Goal: Transaction & Acquisition: Book appointment/travel/reservation

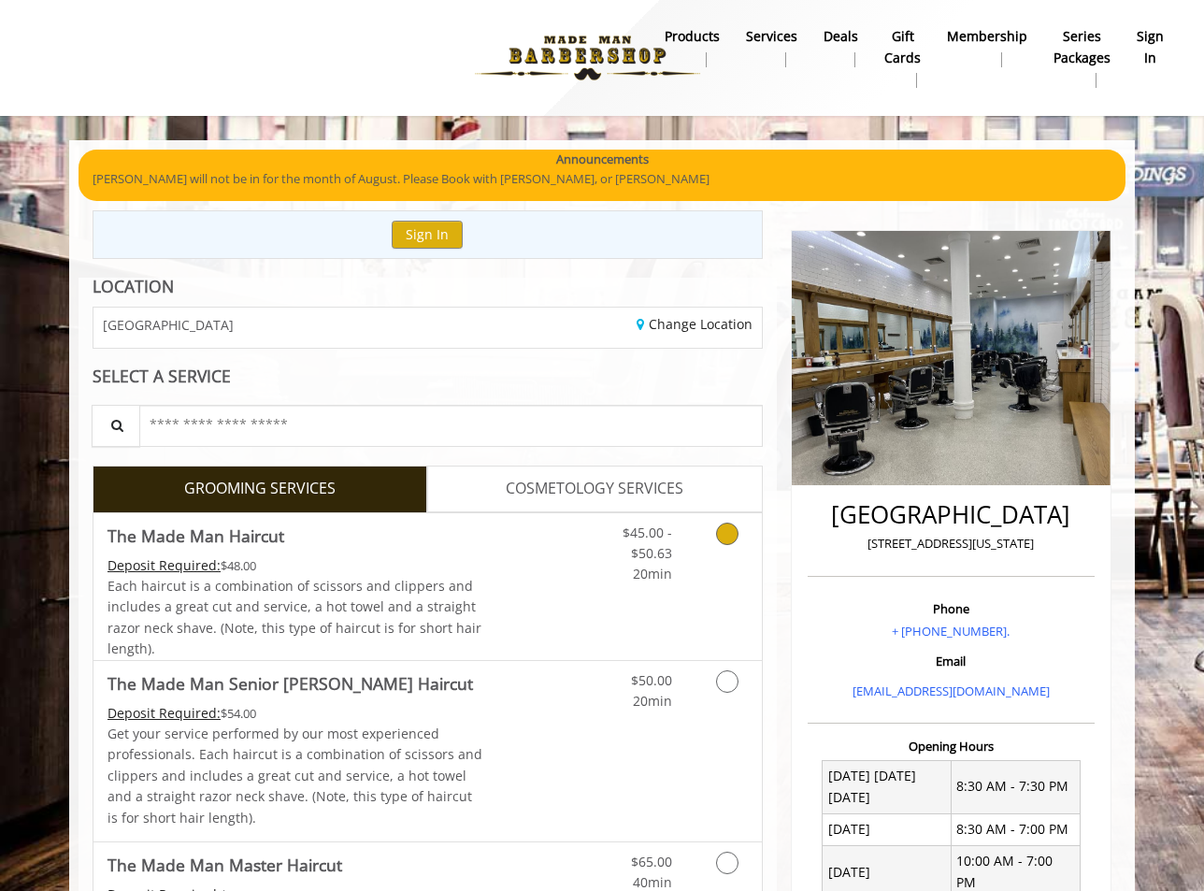
click at [729, 536] on icon "Grooming services" at bounding box center [727, 534] width 22 height 22
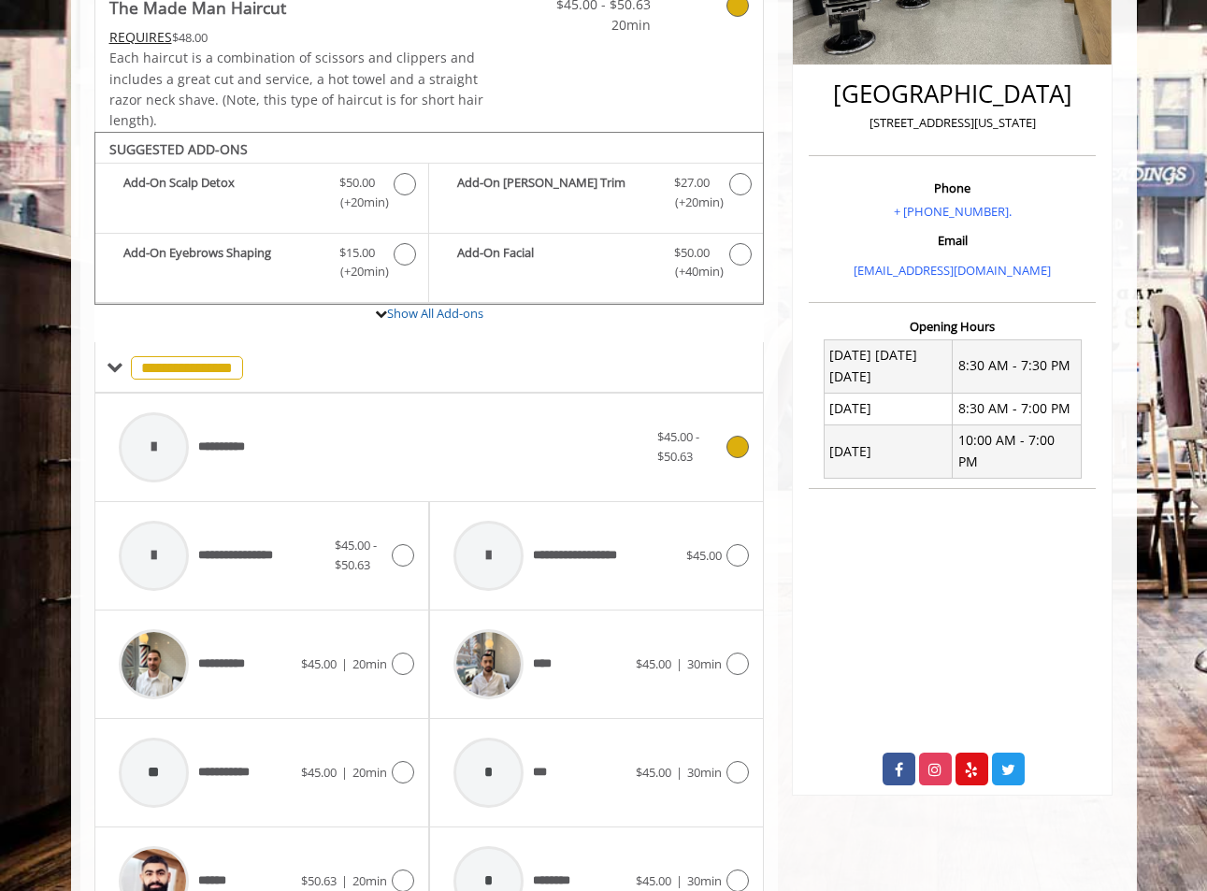
scroll to position [552, 0]
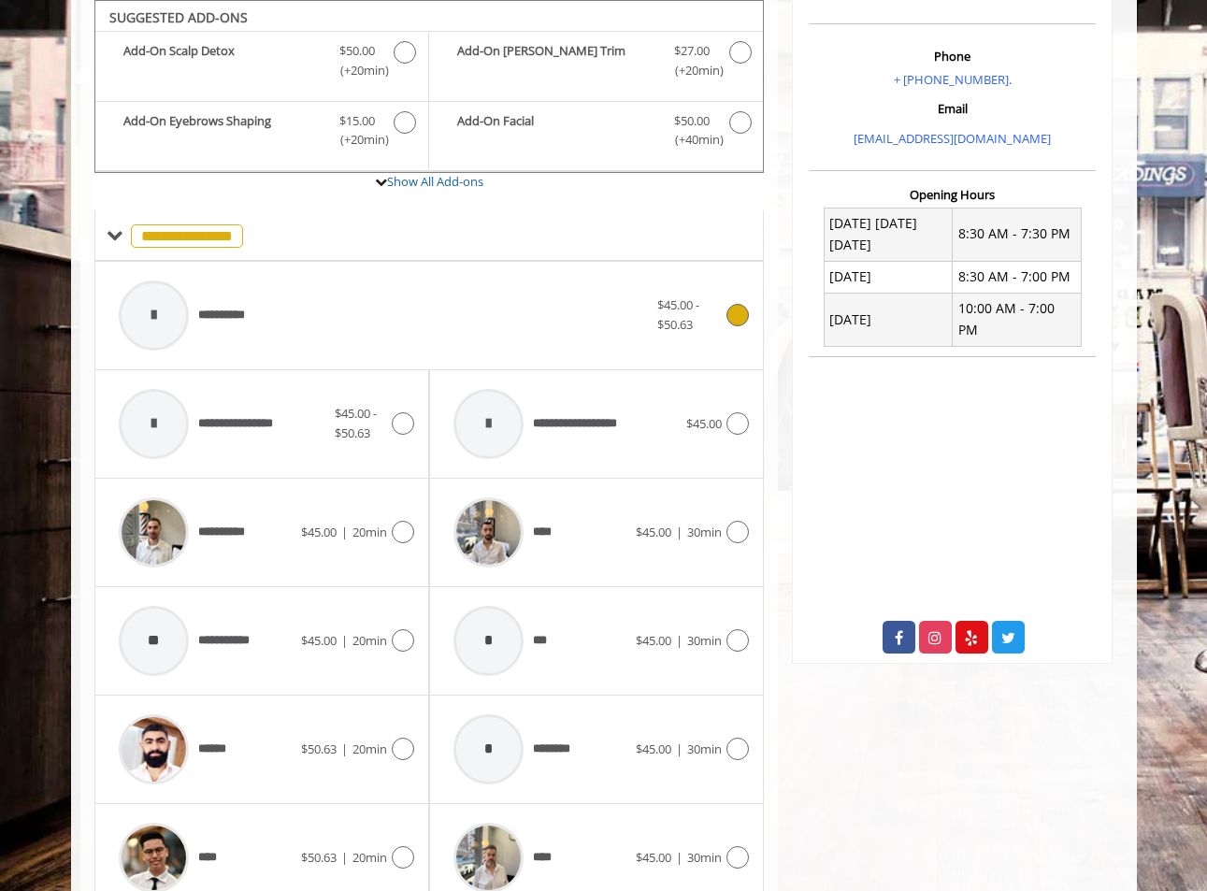
click at [733, 322] on icon at bounding box center [737, 315] width 22 height 22
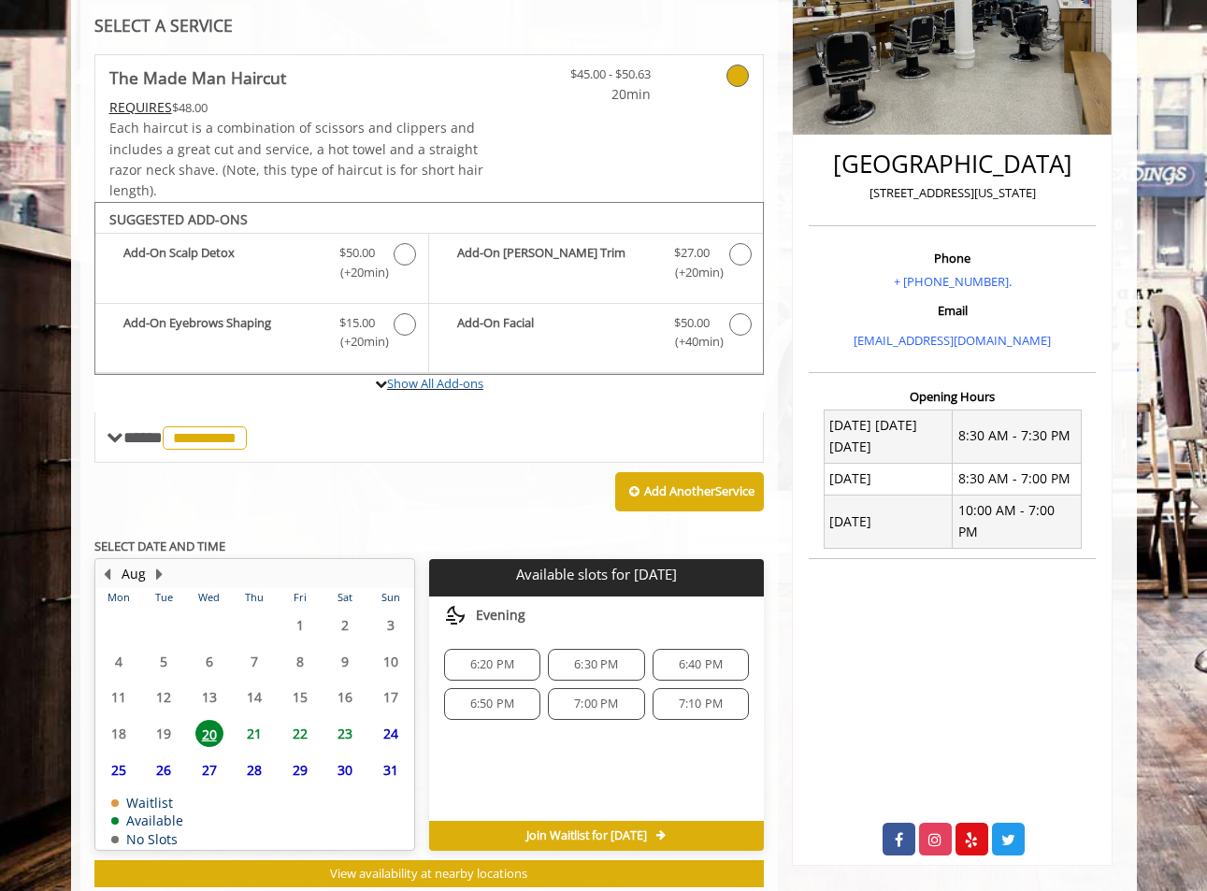
scroll to position [403, 0]
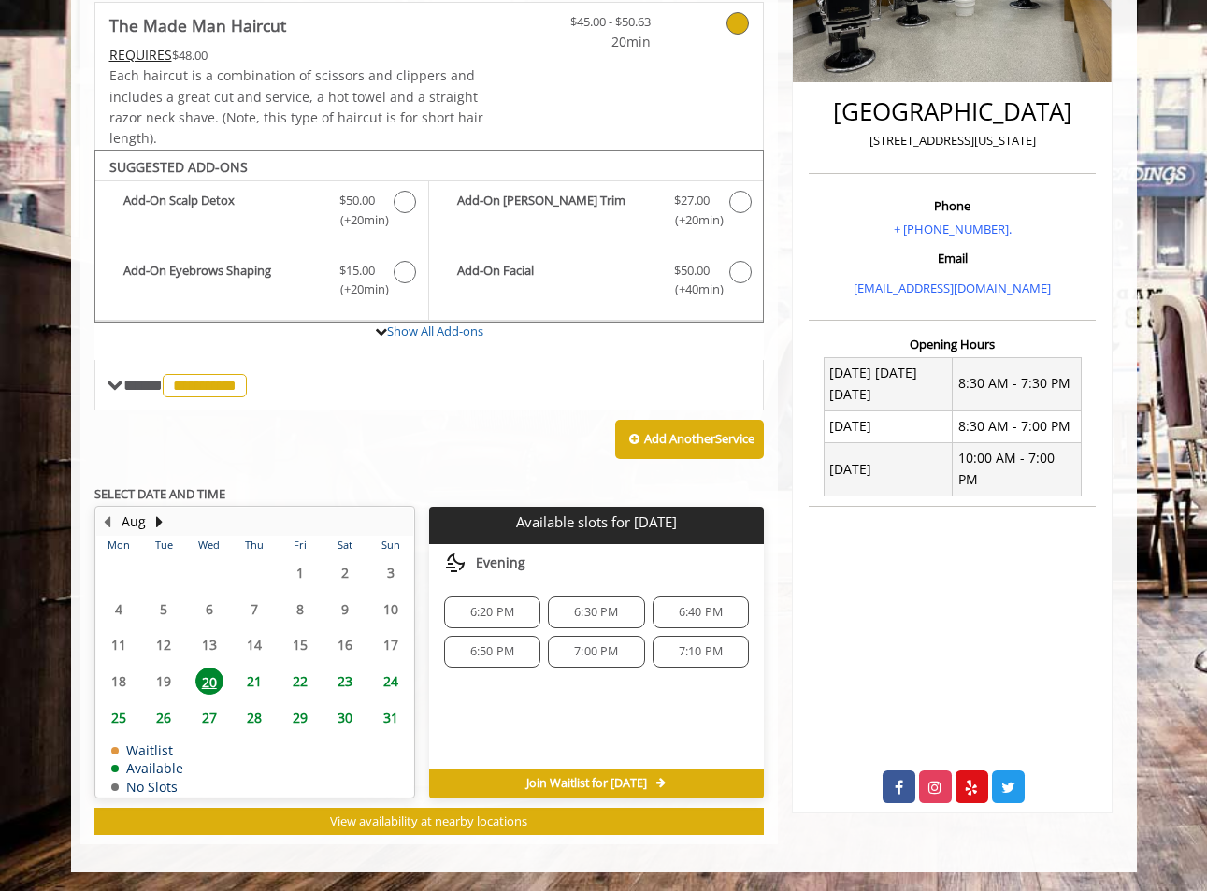
click at [677, 655] on span "7:10 PM" at bounding box center [700, 651] width 79 height 15
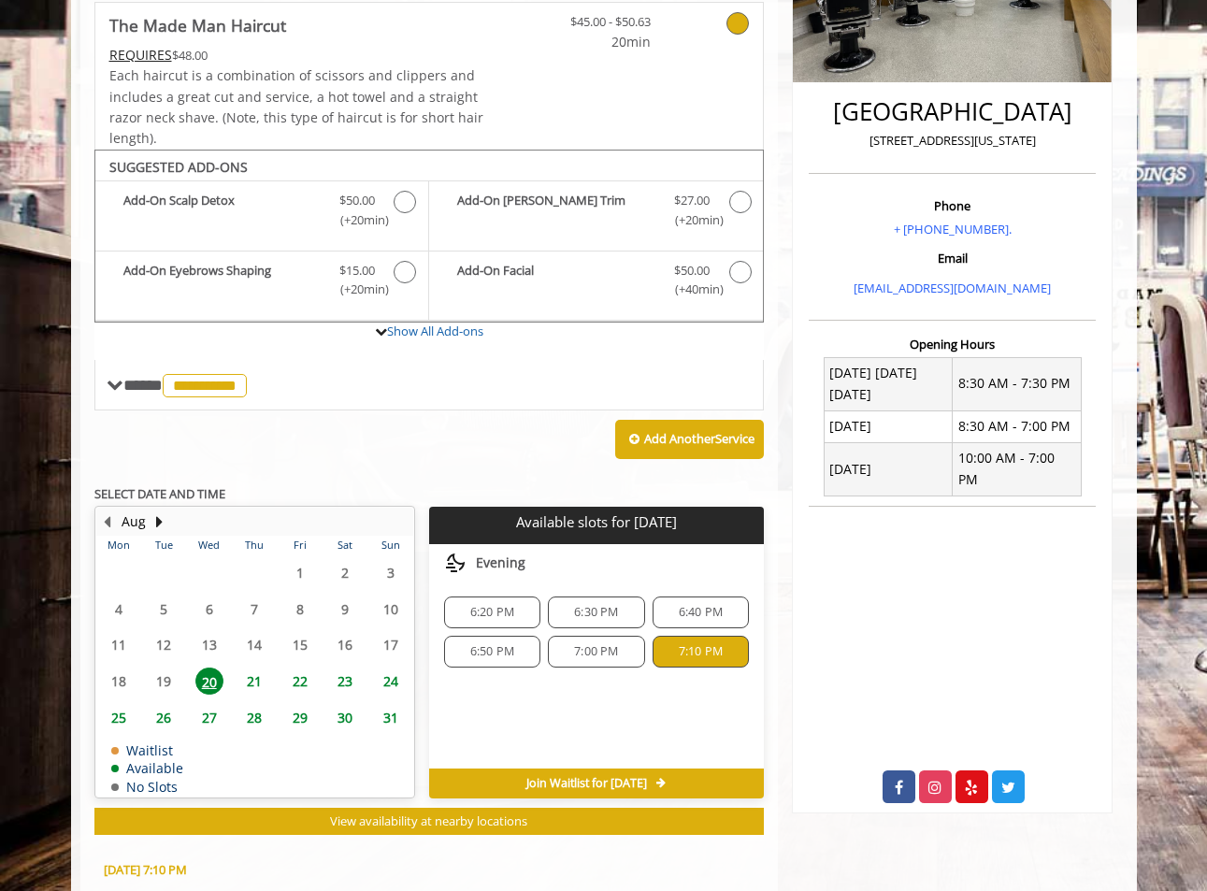
scroll to position [740, 0]
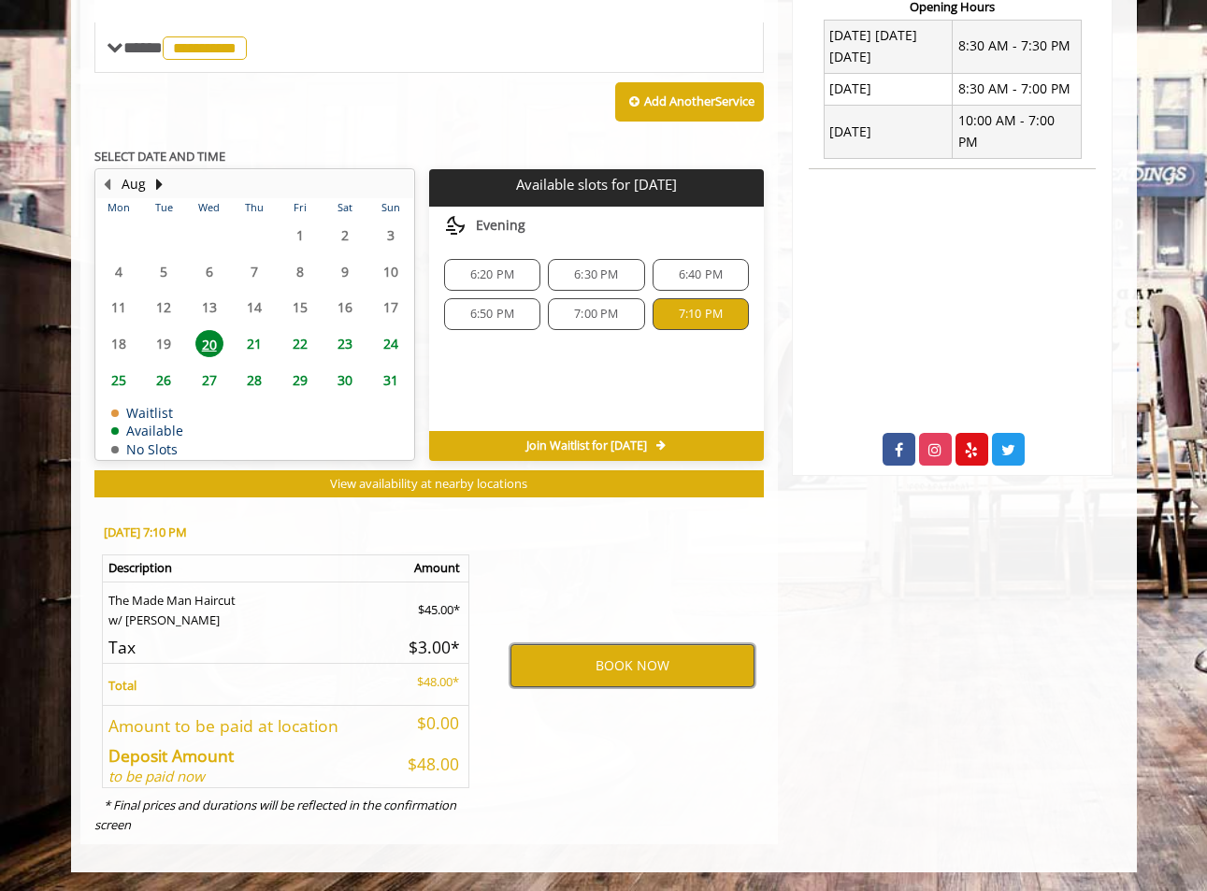
click at [689, 664] on button "BOOK NOW" at bounding box center [632, 665] width 244 height 43
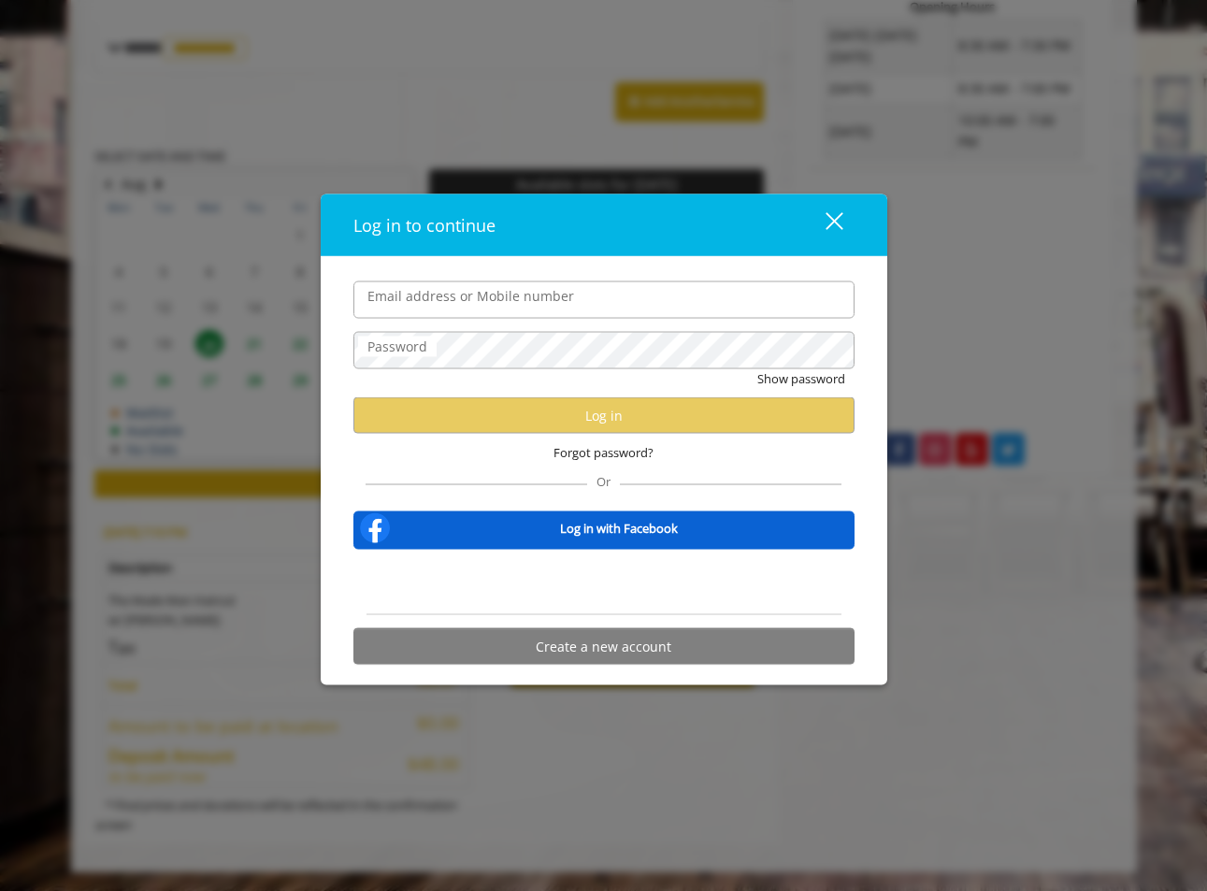
click at [493, 301] on input "Email address or Mobile number" at bounding box center [603, 298] width 501 height 37
type input "**********"
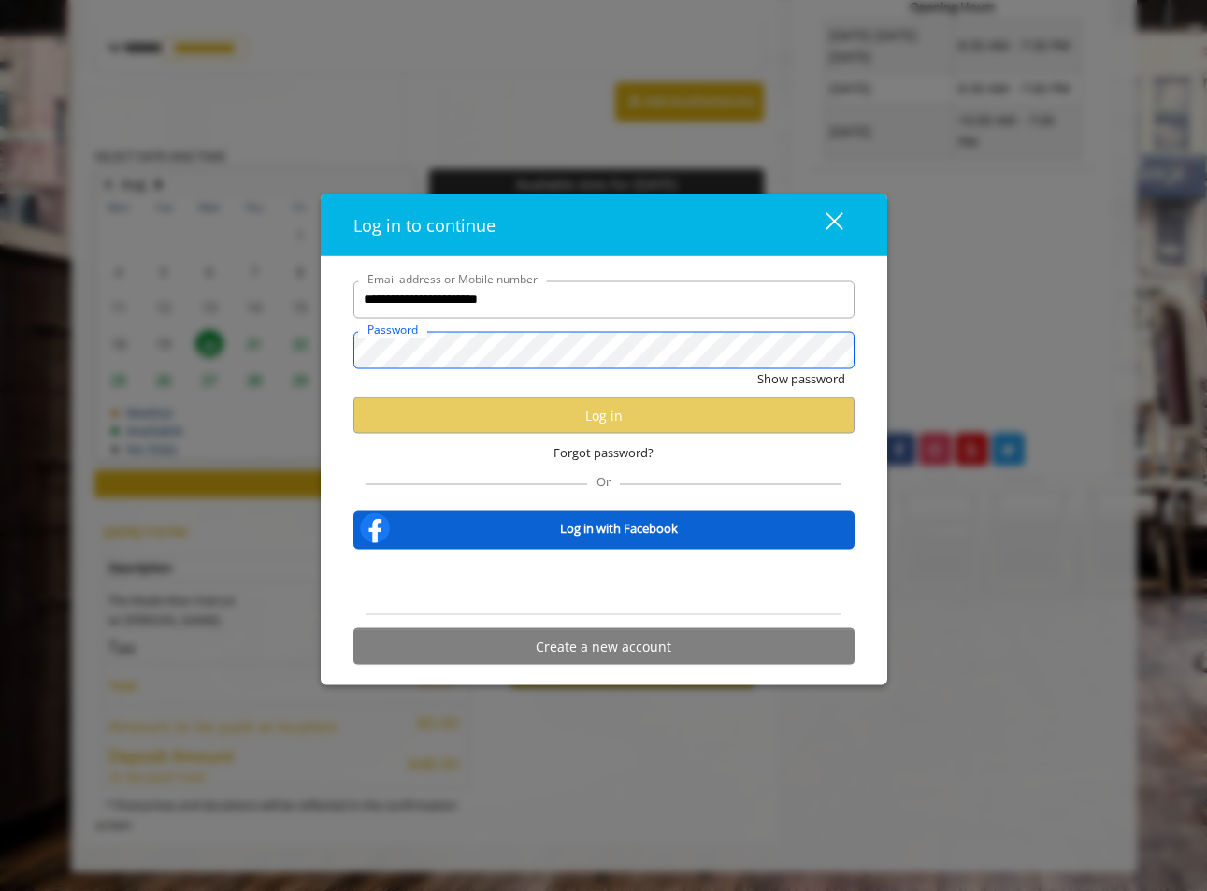
scroll to position [0, 0]
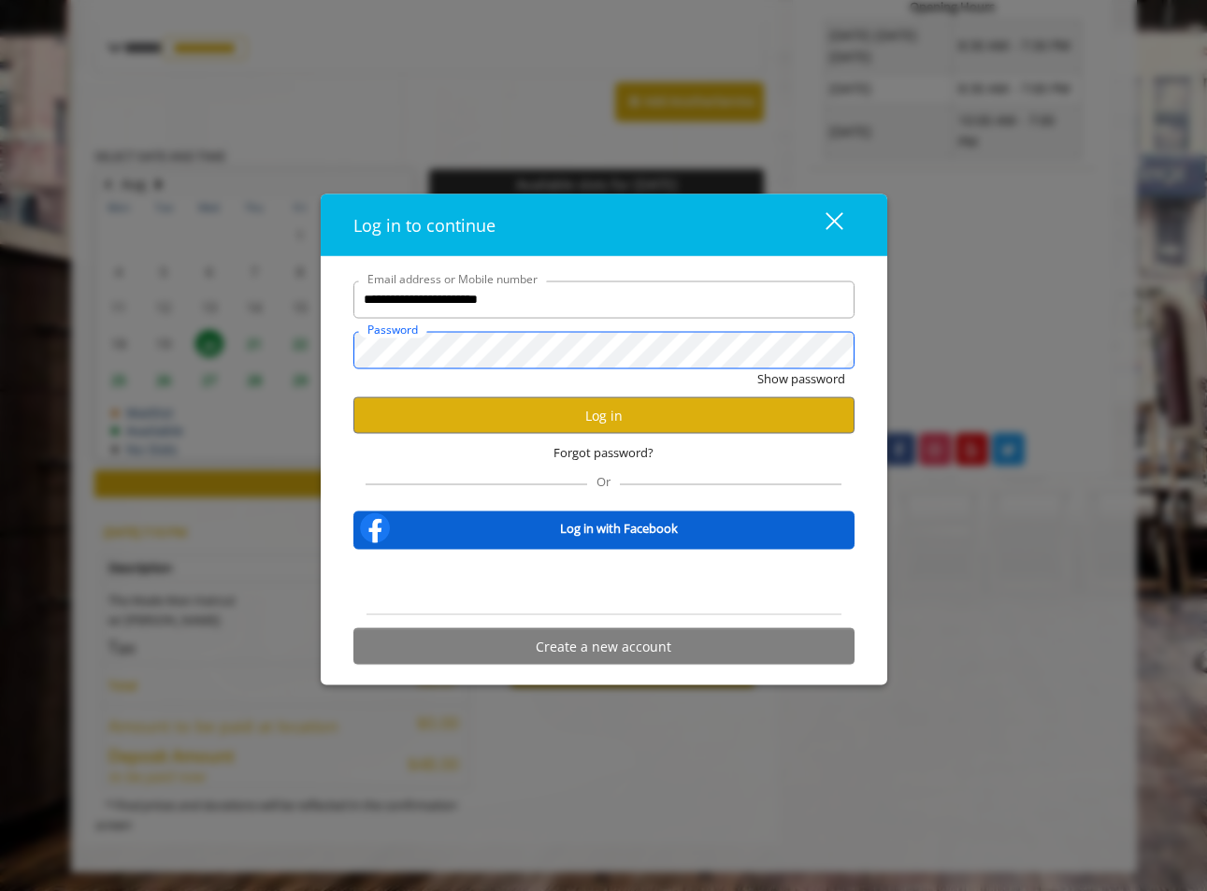
click at [757, 368] on button "Show password" at bounding box center [801, 378] width 88 height 20
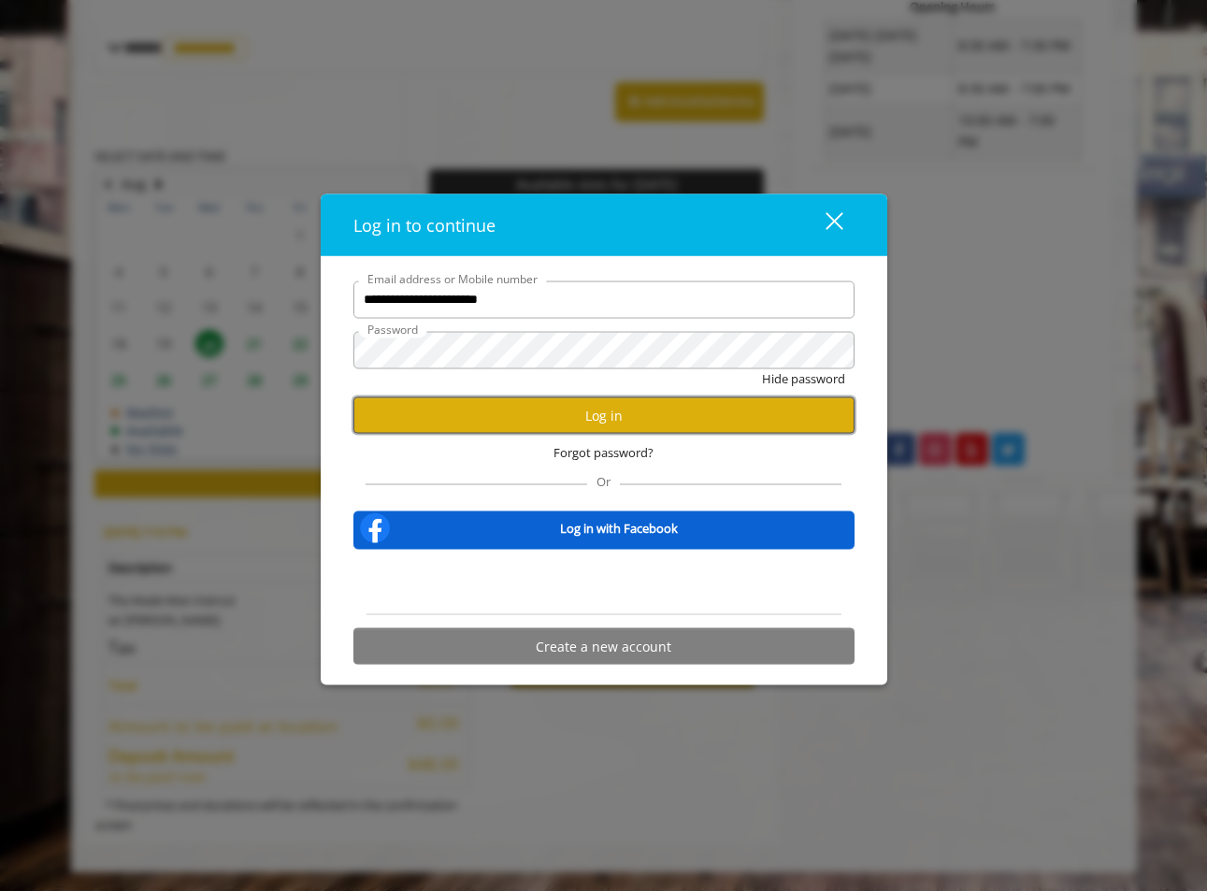
click at [694, 409] on button "Log in" at bounding box center [603, 415] width 501 height 36
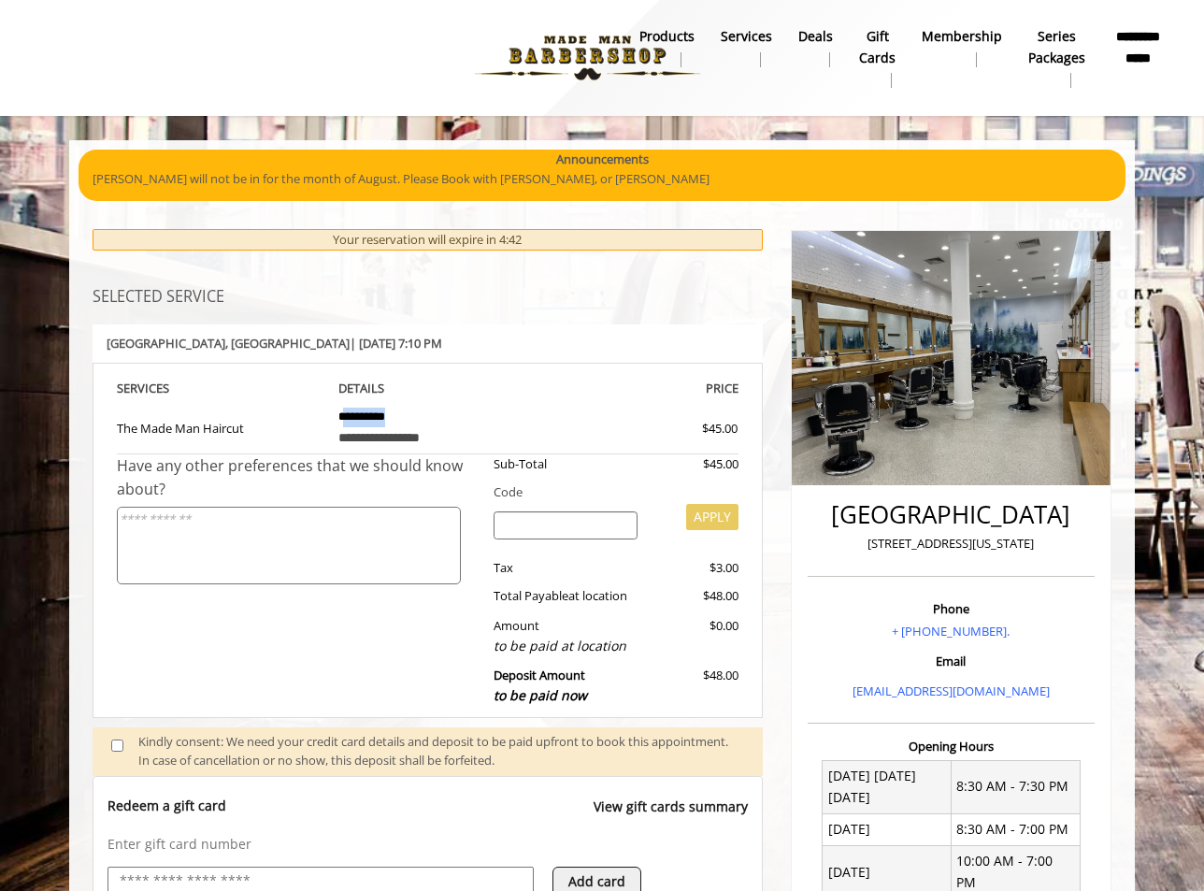
drag, startPoint x: 343, startPoint y: 417, endPoint x: 429, endPoint y: 417, distance: 86.0
click at [429, 417] on td "**********" at bounding box center [428, 425] width 208 height 55
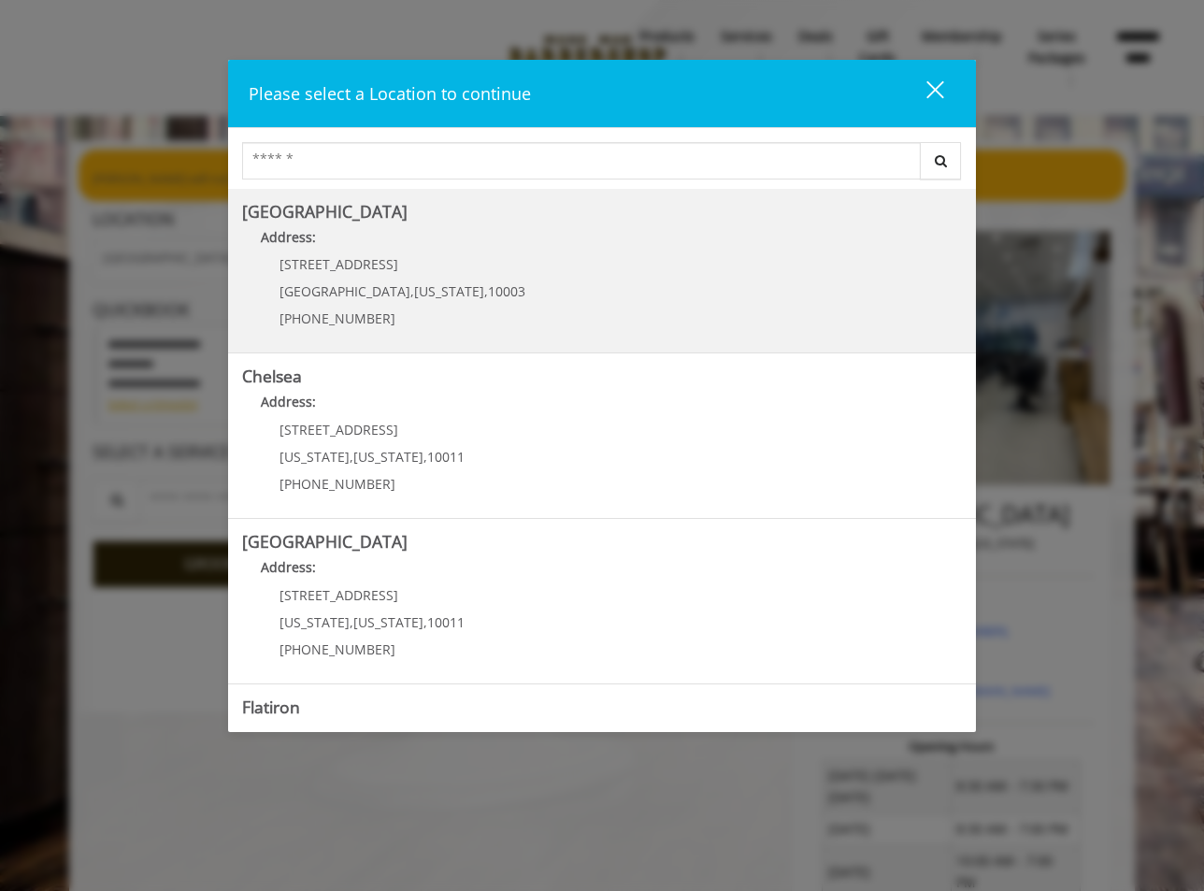
click at [567, 287] on Village "Greenwich Village Address: 60 E 8th St Manhattan , New York , 10003 (212) 598-1…" at bounding box center [602, 271] width 720 height 136
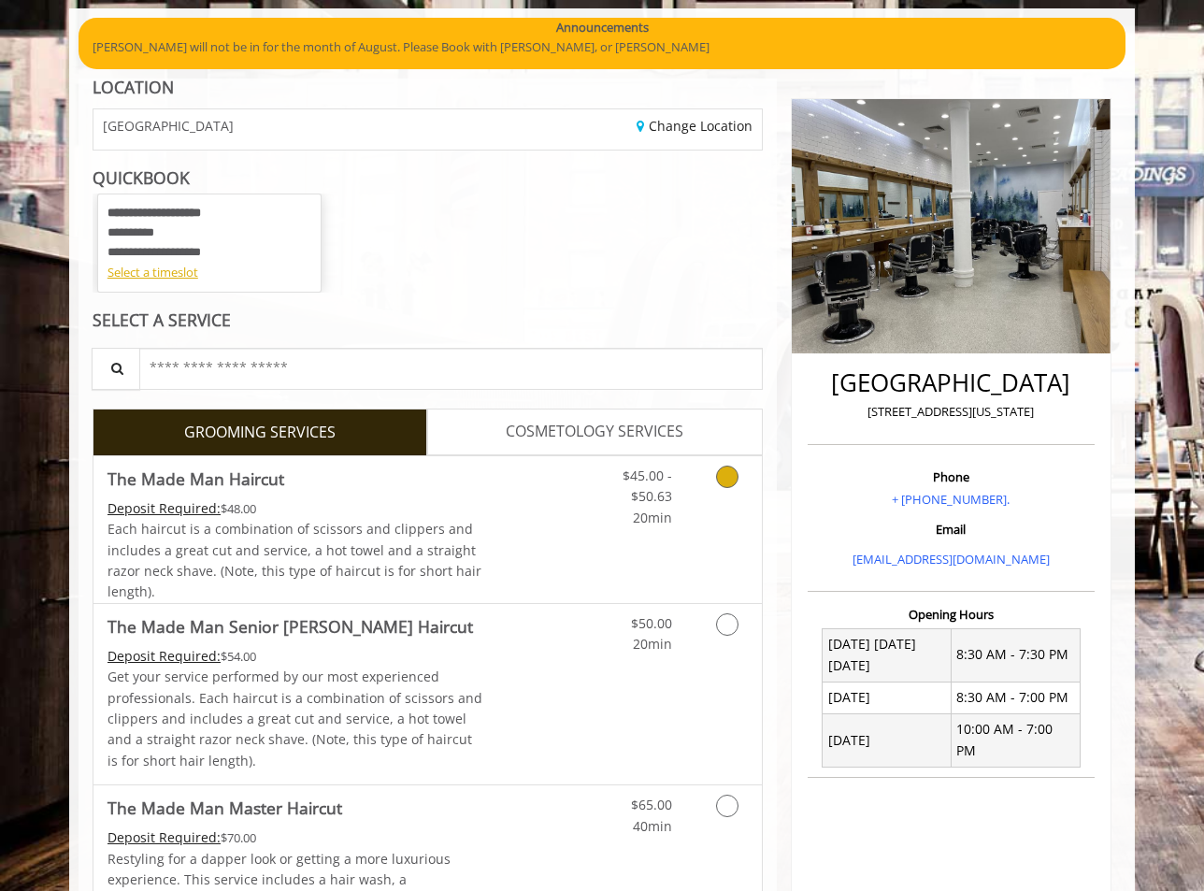
scroll to position [280, 0]
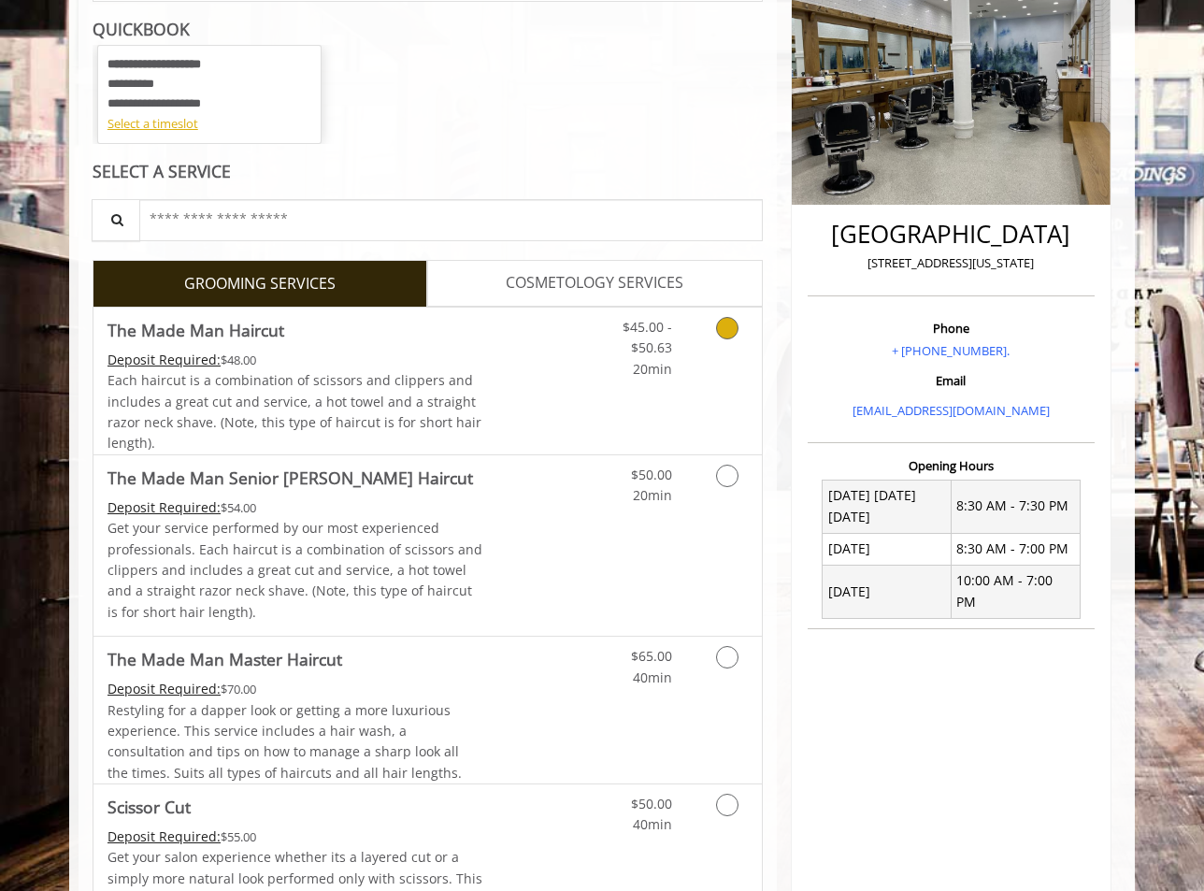
click at [737, 334] on icon "Grooming services" at bounding box center [727, 328] width 22 height 22
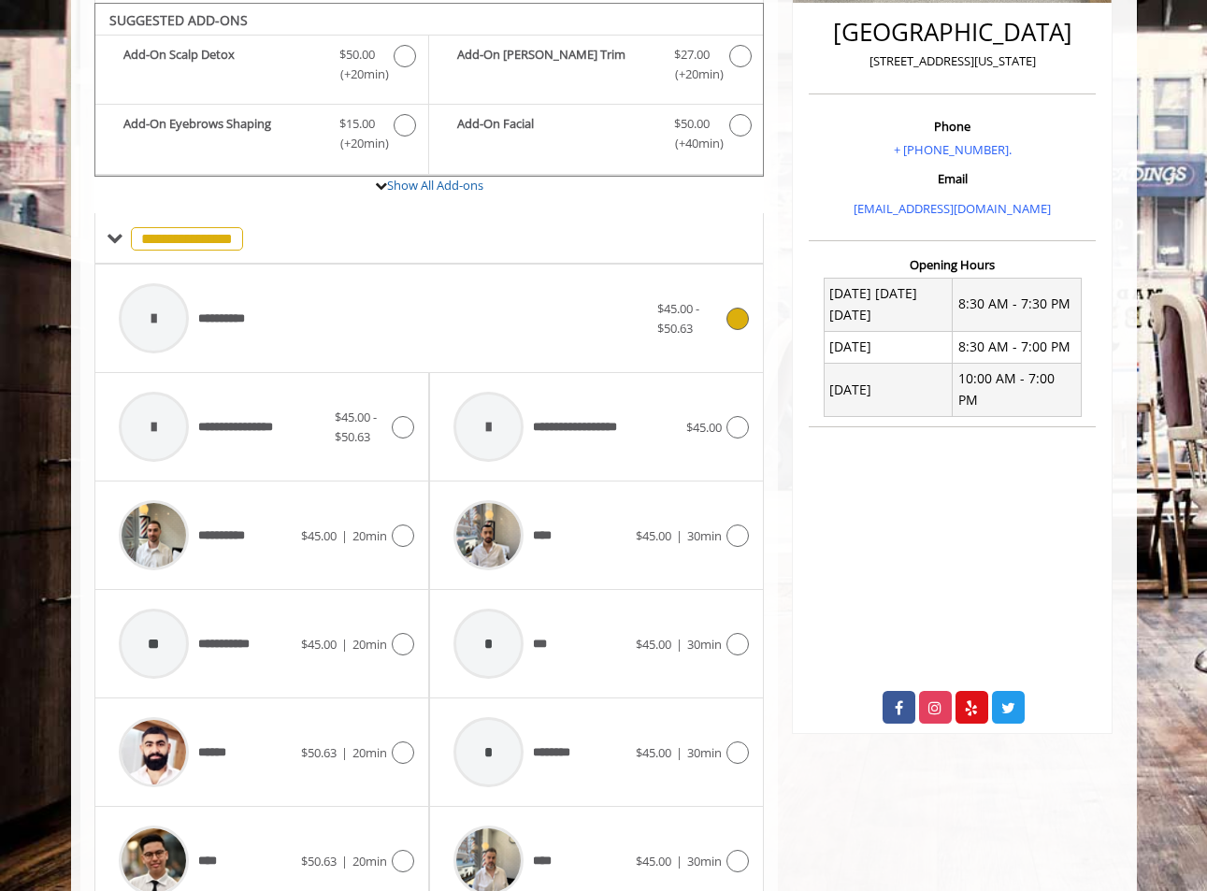
scroll to position [485, 0]
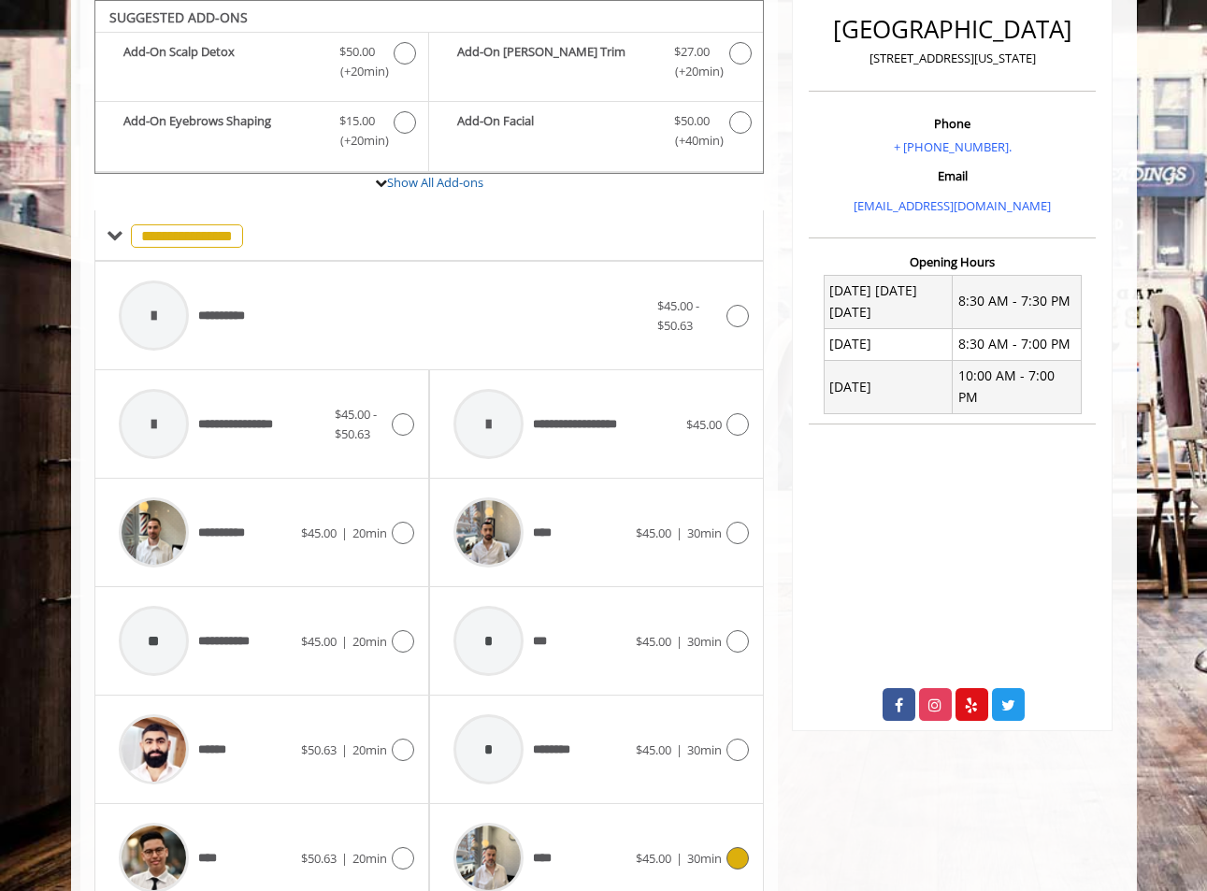
click at [736, 861] on icon at bounding box center [737, 858] width 22 height 22
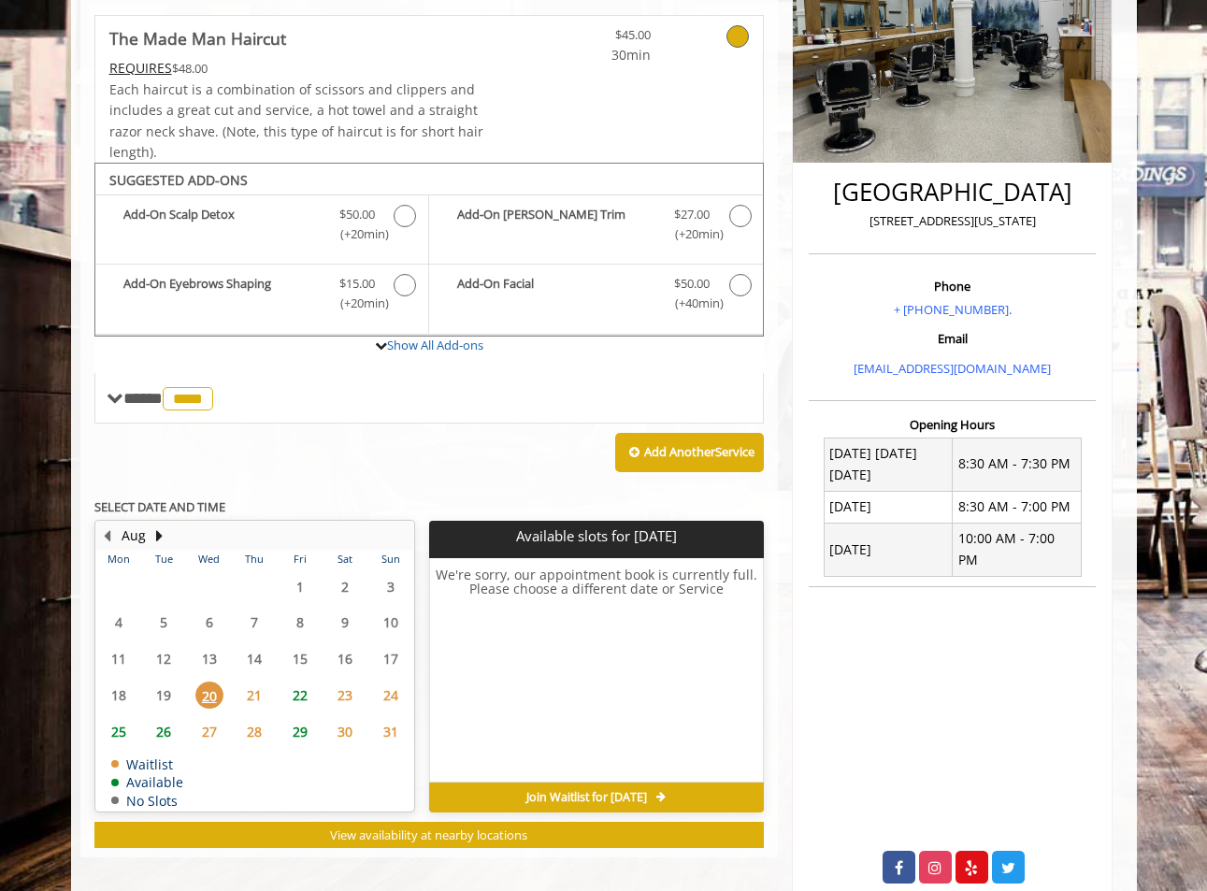
scroll to position [257, 0]
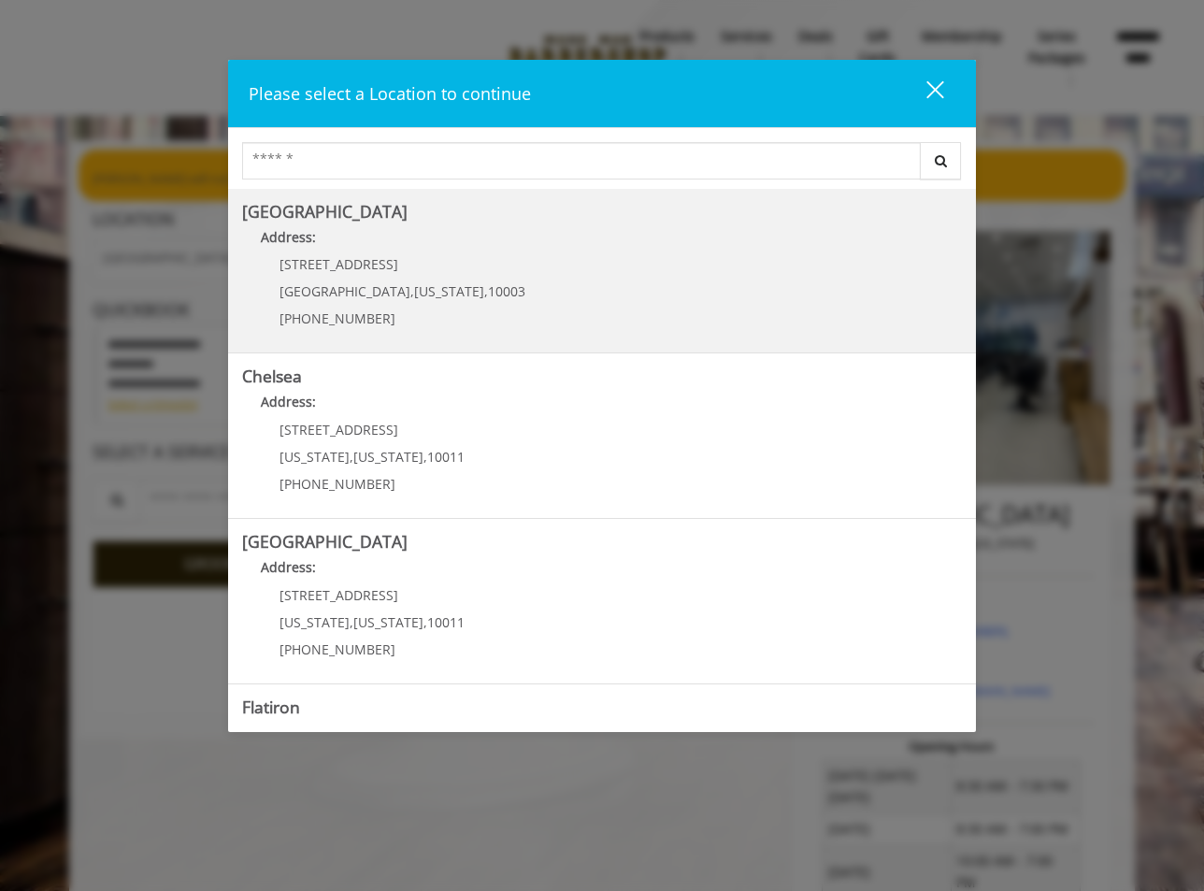
click at [394, 274] on div "60 E 8th St Manhattan , New York , 10003 (212) 598-1840" at bounding box center [388, 297] width 293 height 81
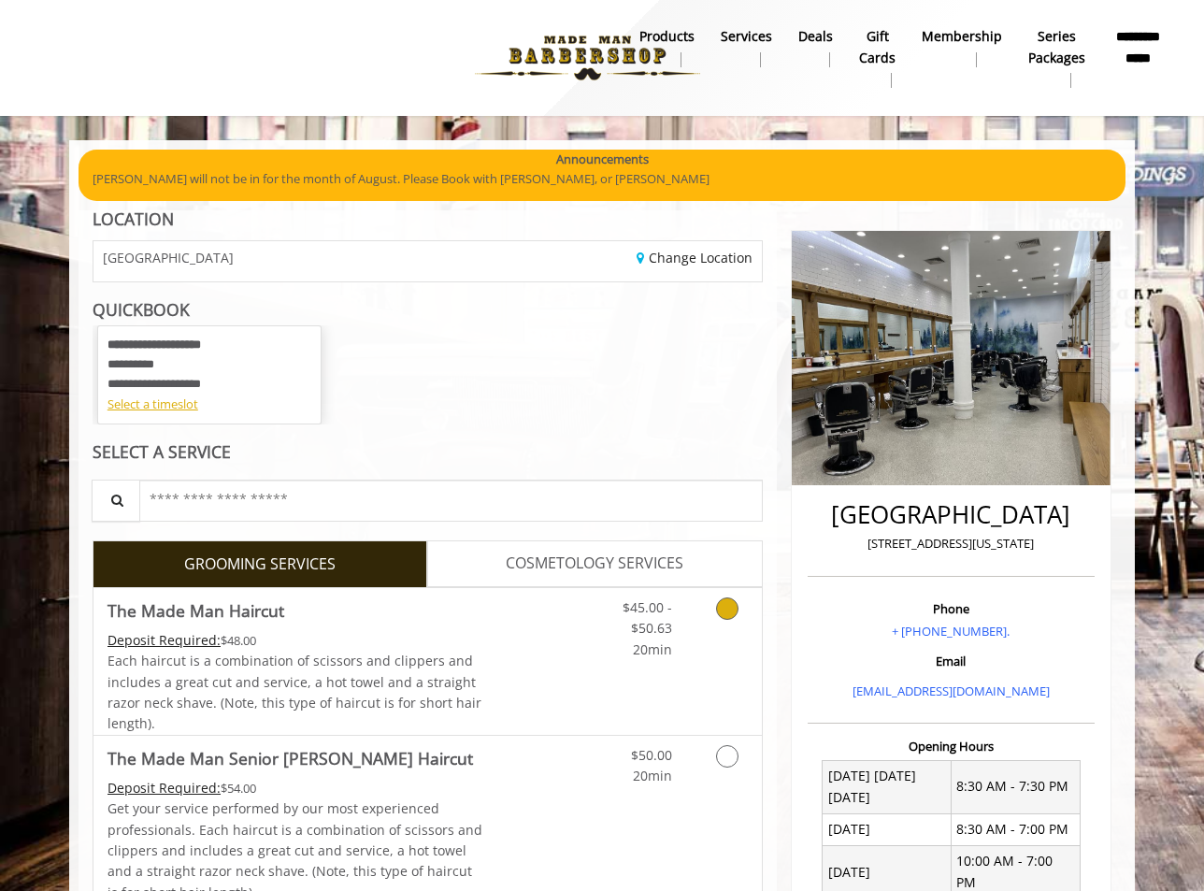
click at [719, 607] on icon "Grooming services" at bounding box center [727, 608] width 22 height 22
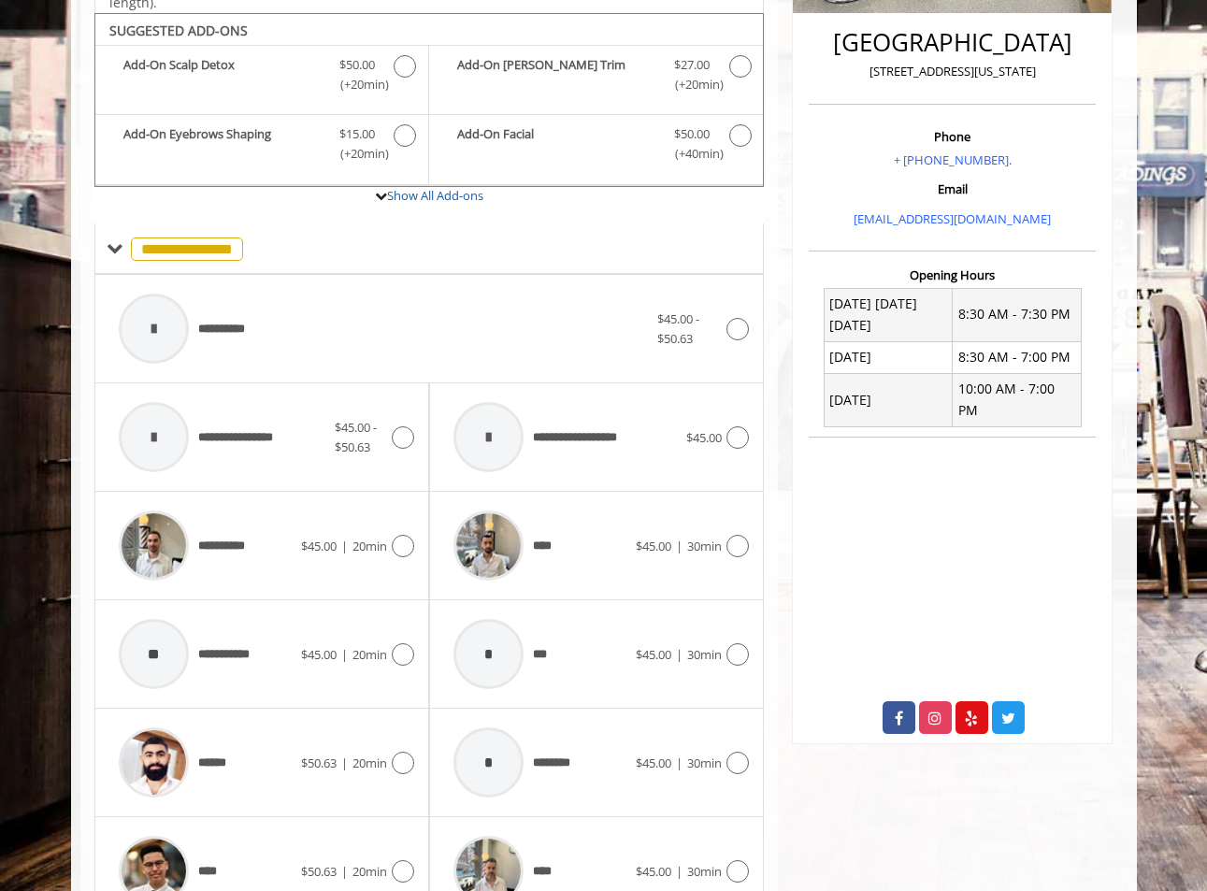
scroll to position [485, 0]
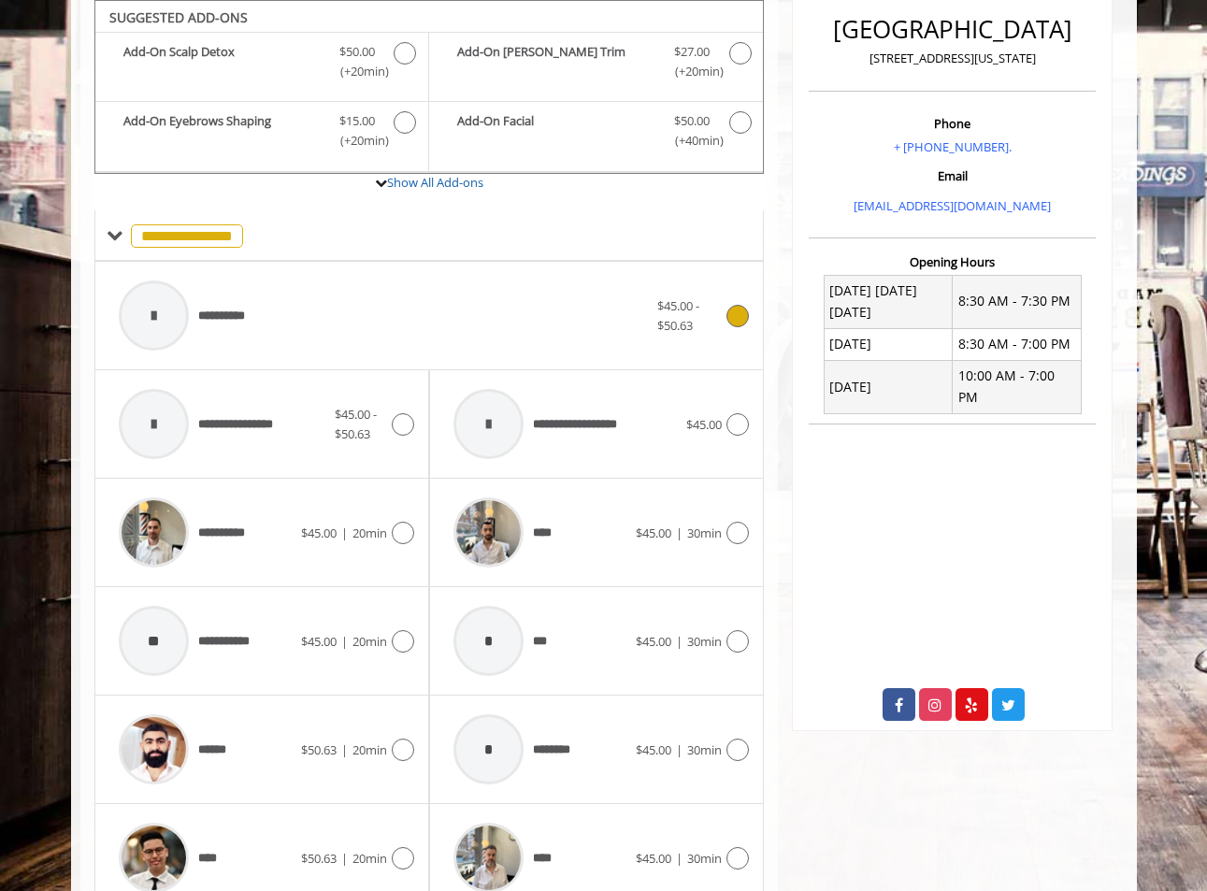
click at [726, 307] on div at bounding box center [735, 316] width 27 height 22
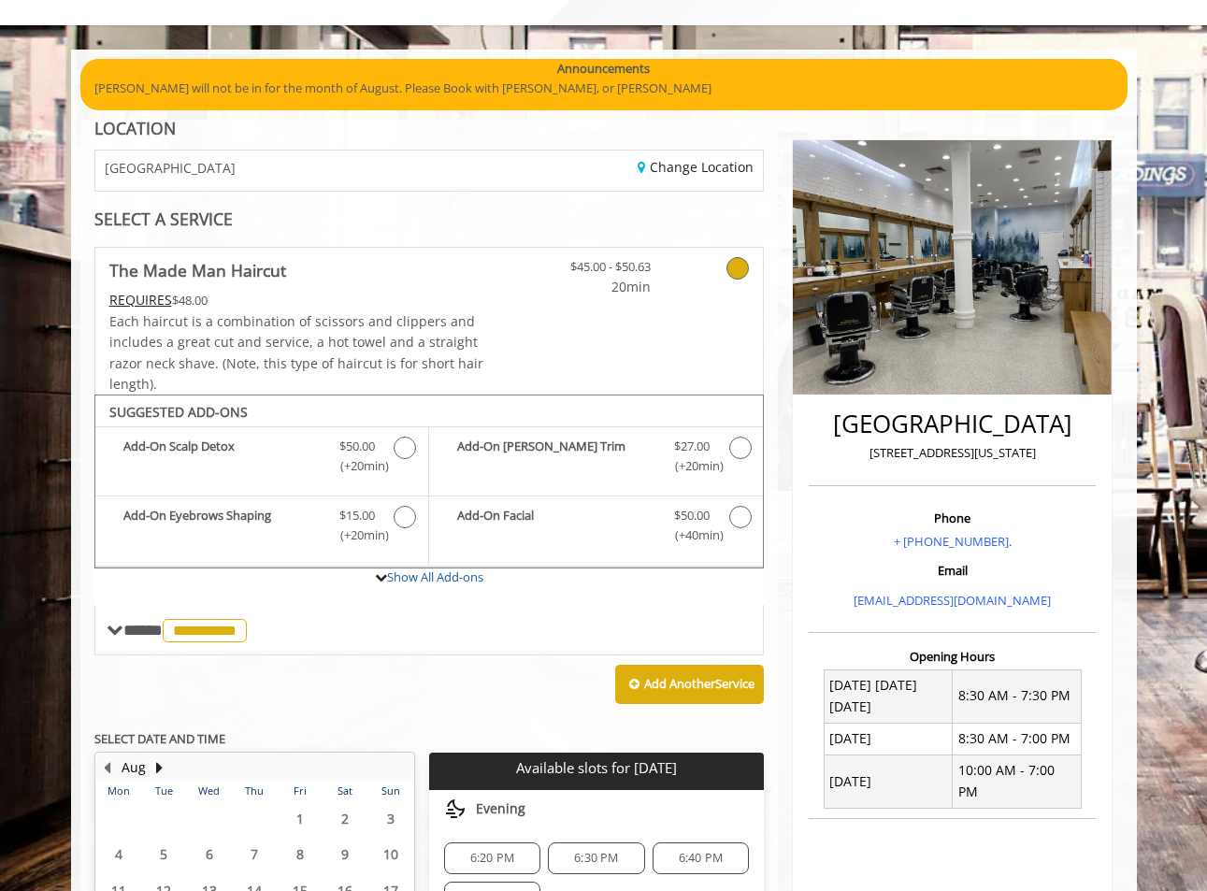
scroll to position [0, 0]
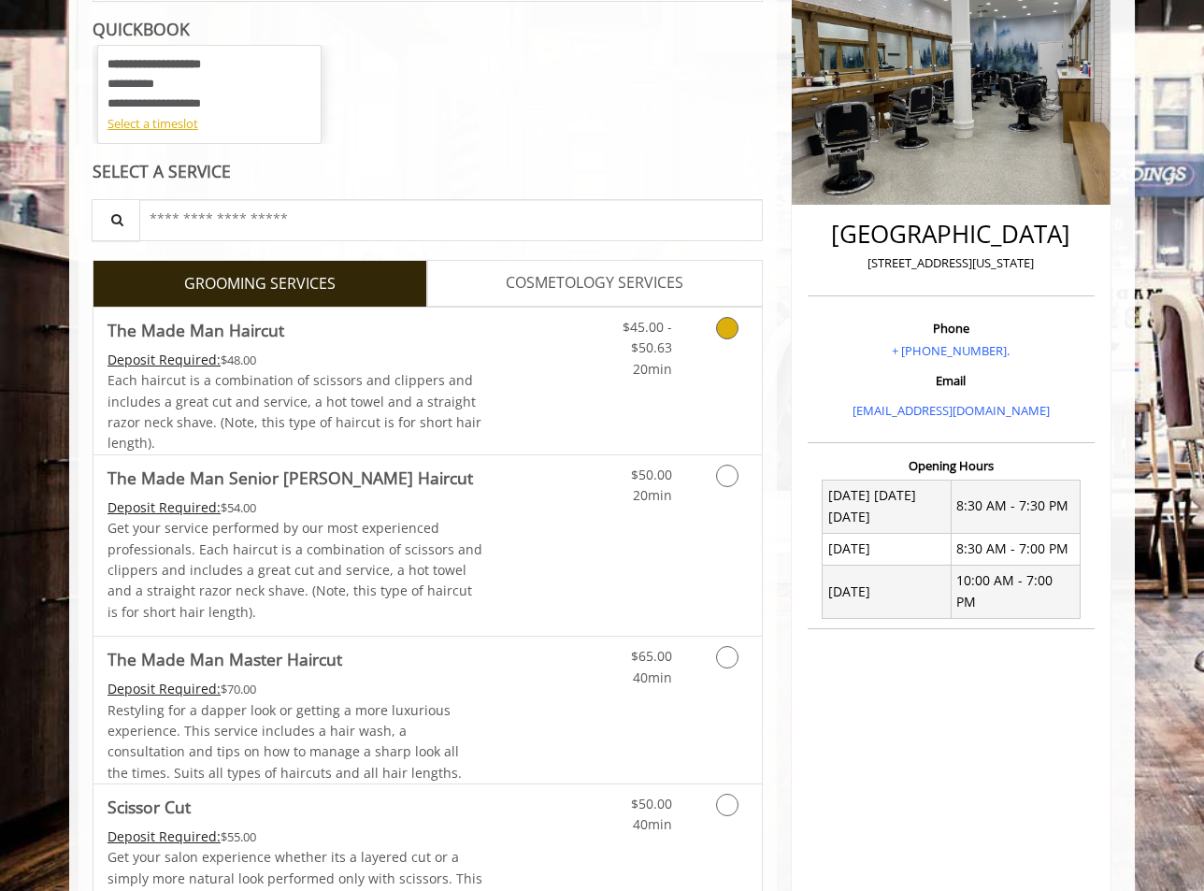
click at [723, 325] on icon "Grooming services" at bounding box center [727, 328] width 22 height 22
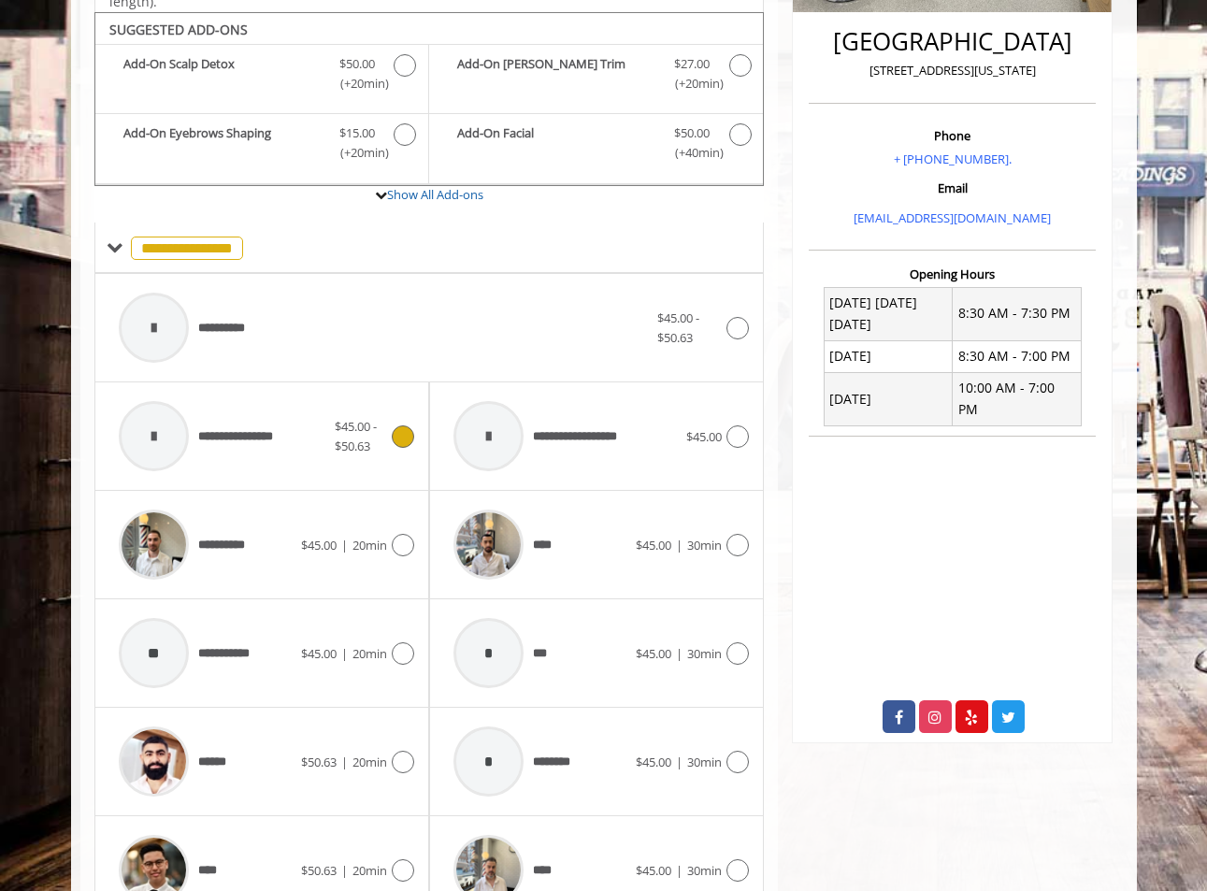
scroll to position [485, 0]
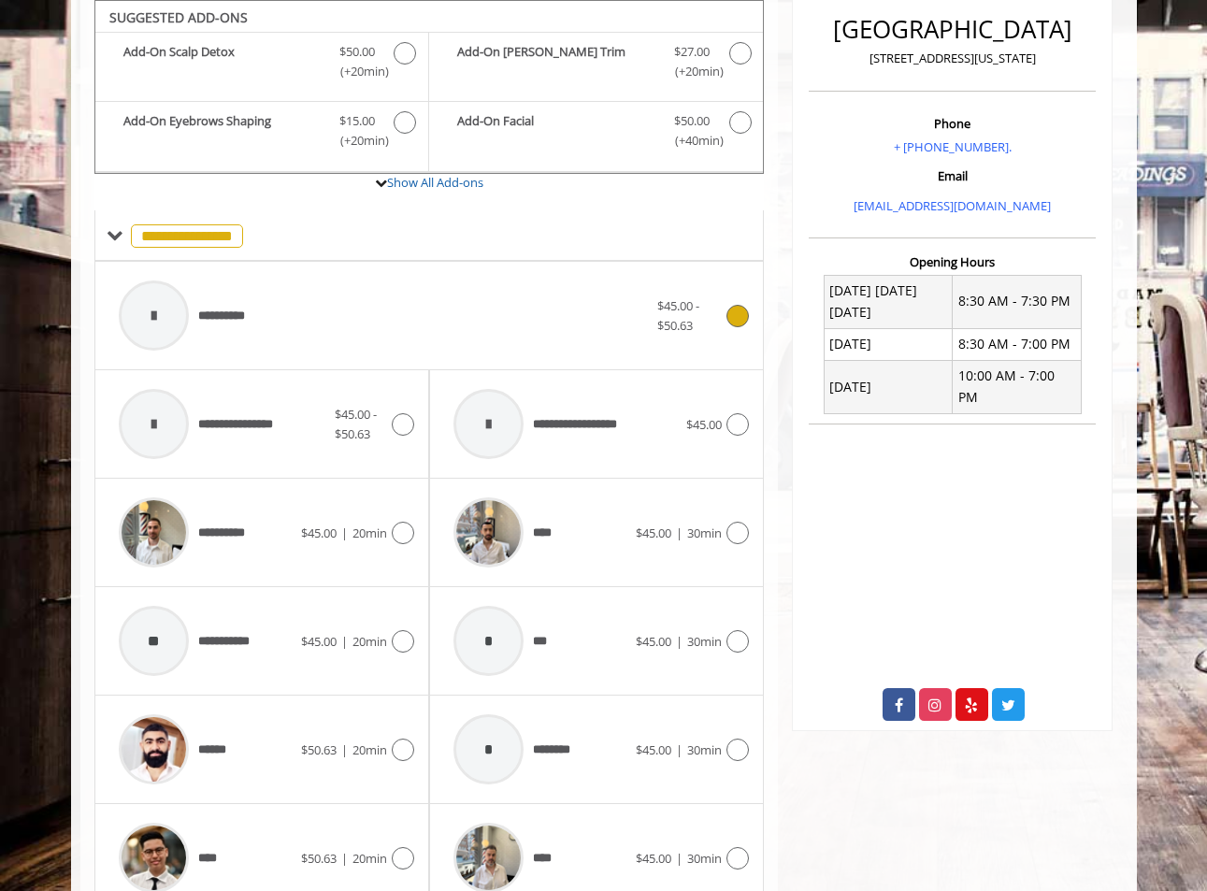
click at [724, 309] on div at bounding box center [735, 316] width 27 height 22
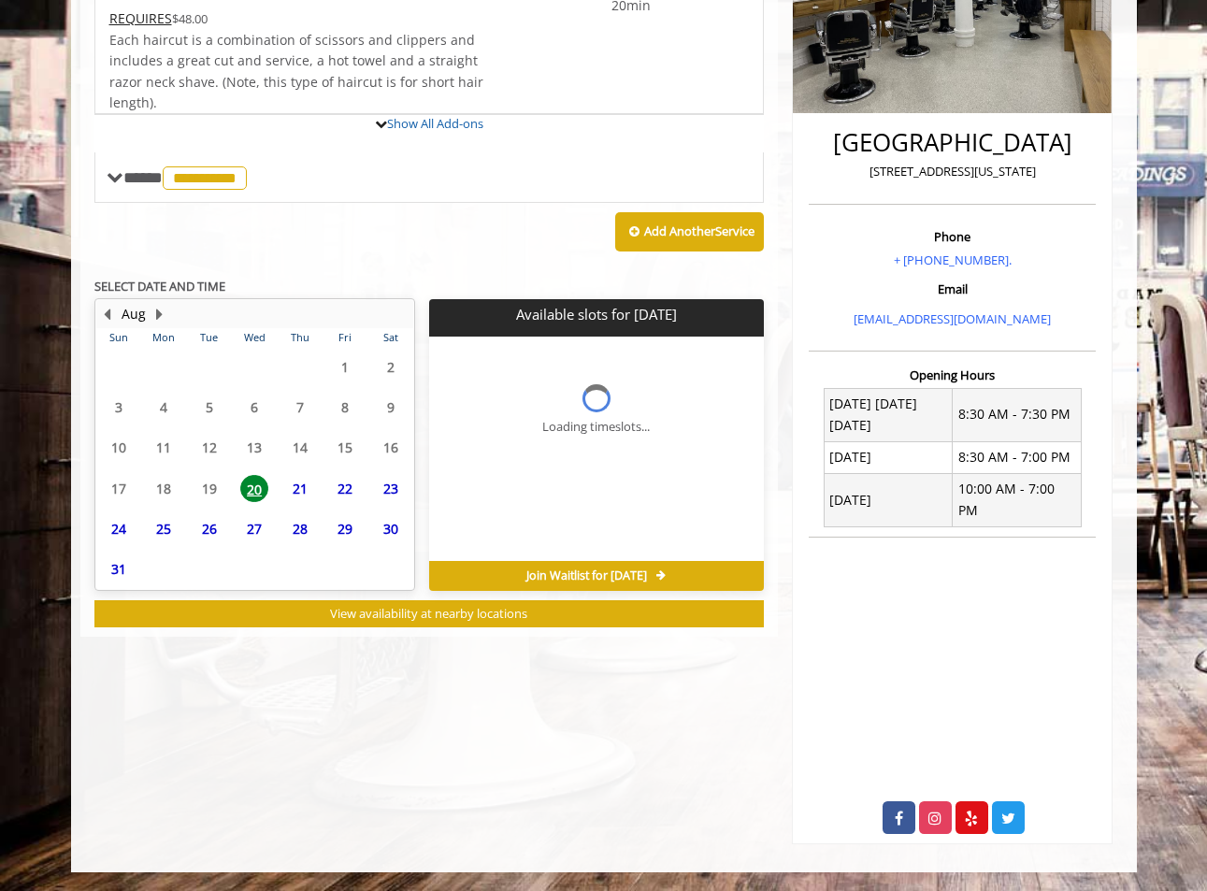
scroll to position [351, 0]
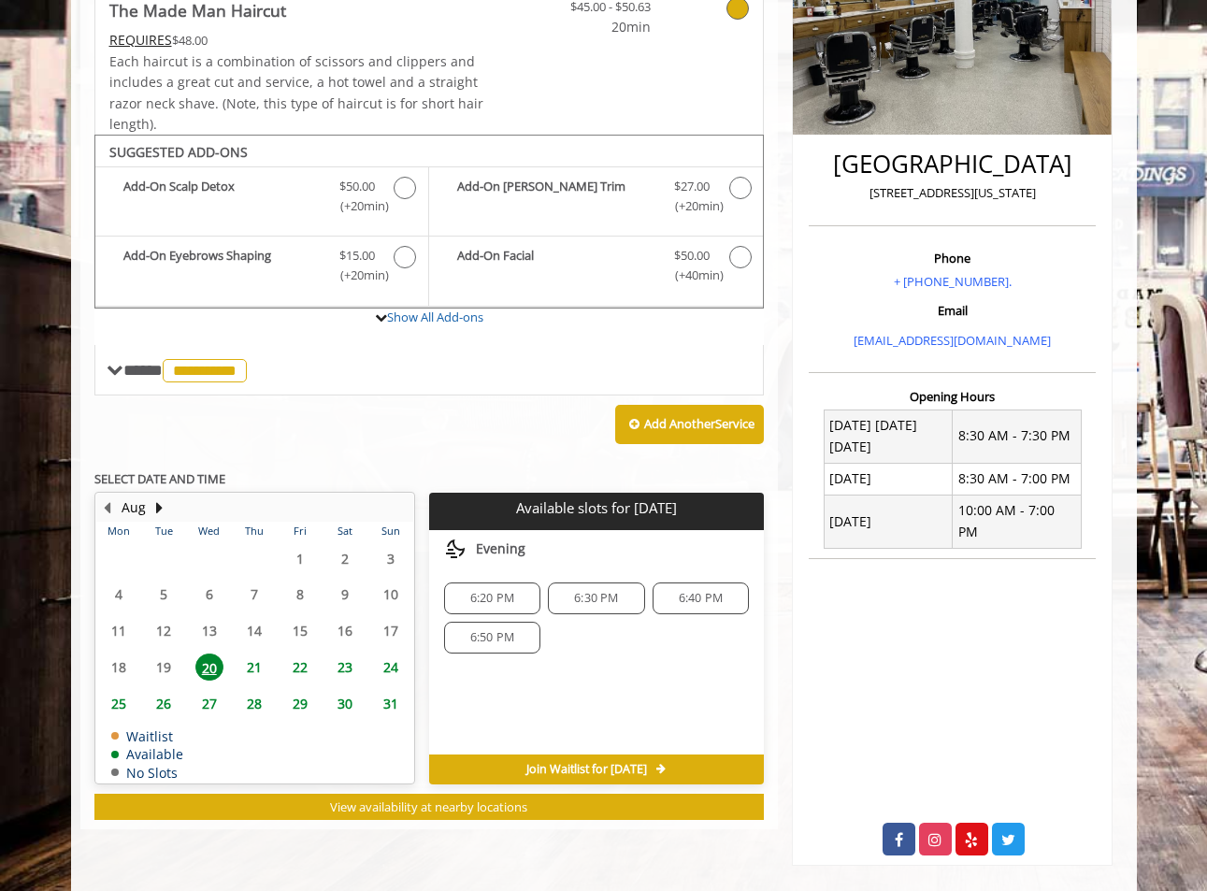
click at [497, 637] on span "6:50 PM" at bounding box center [492, 637] width 44 height 15
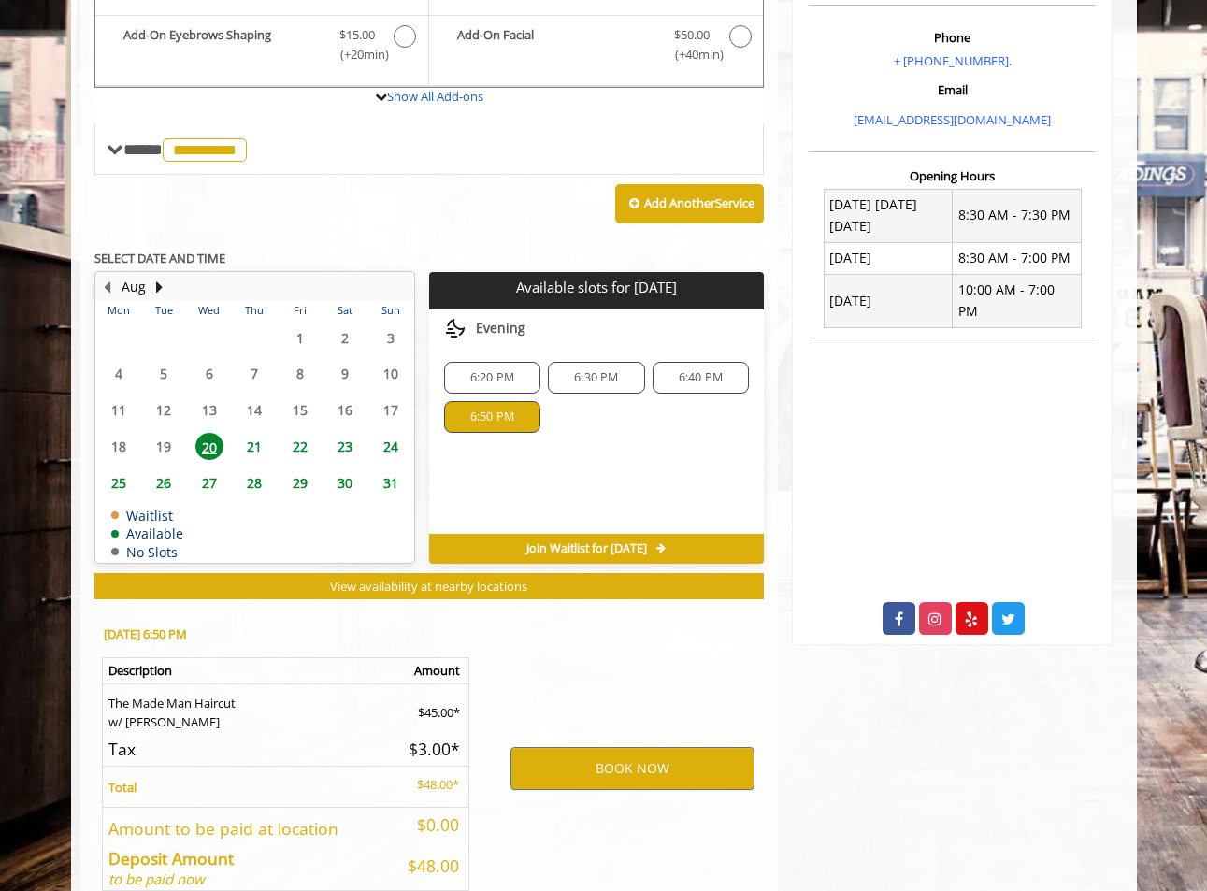
scroll to position [674, 0]
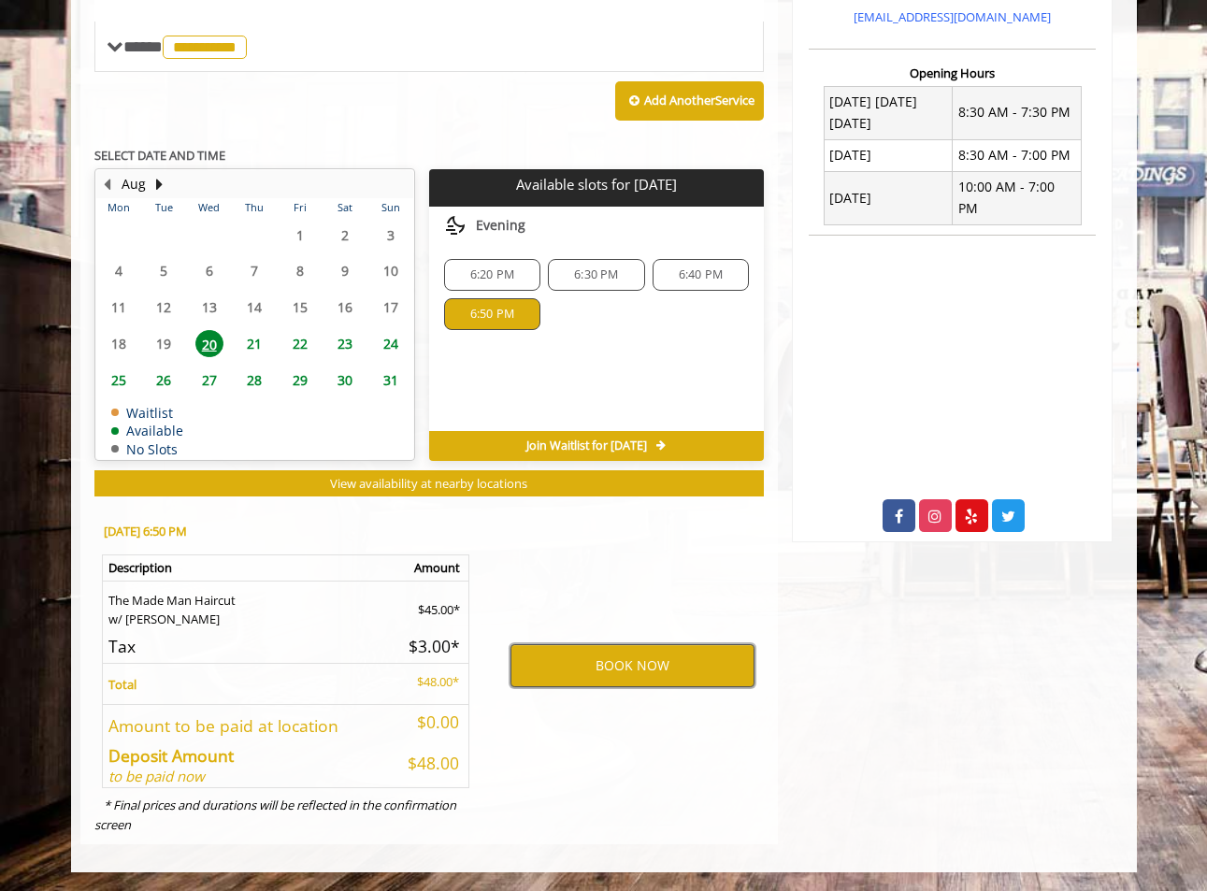
click at [703, 670] on button "BOOK NOW" at bounding box center [632, 665] width 244 height 43
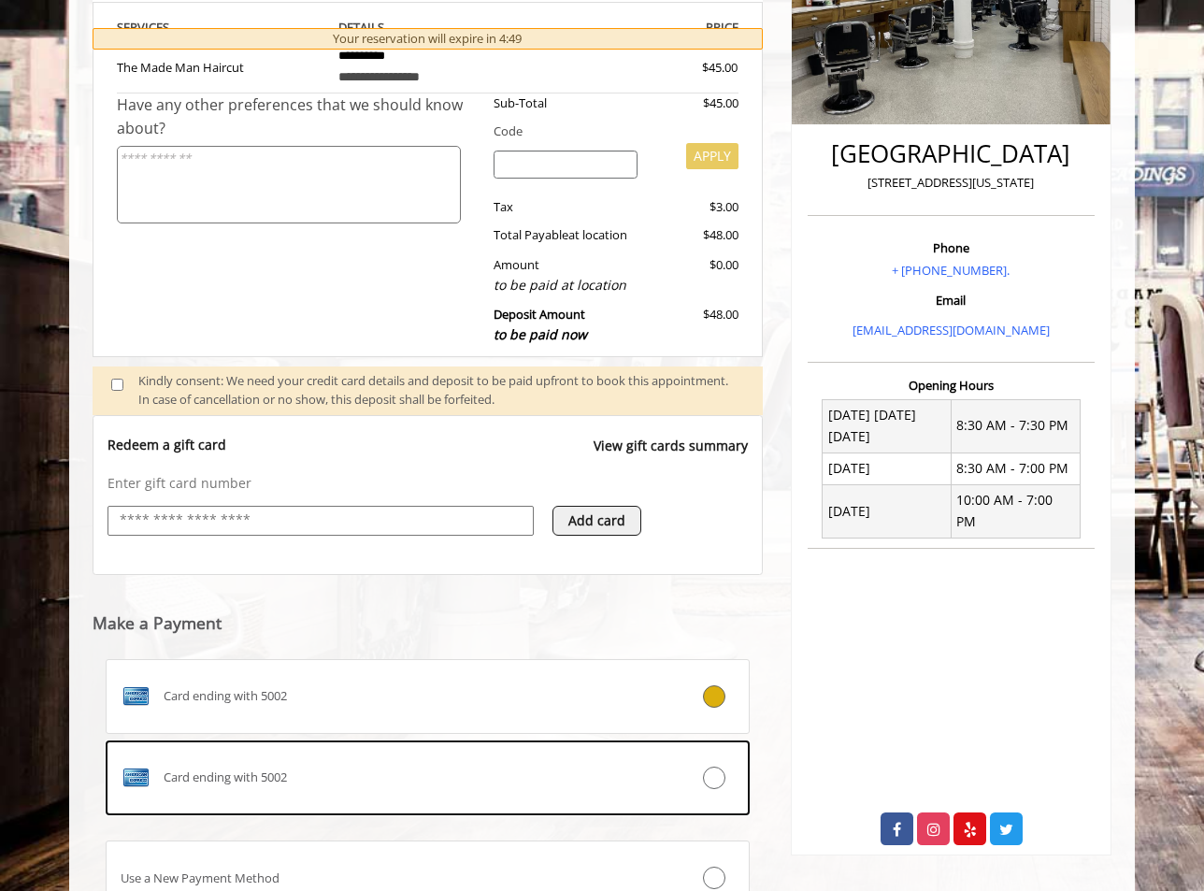
scroll to position [522, 0]
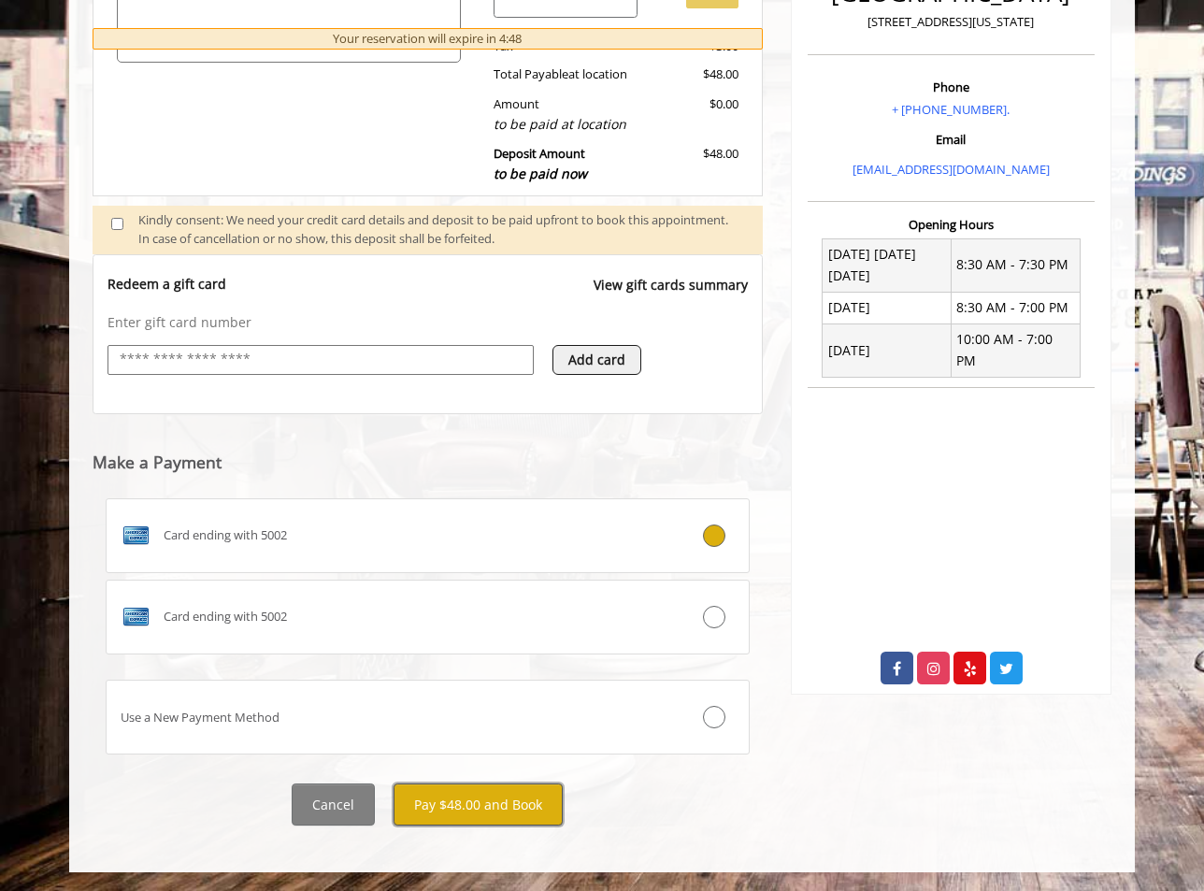
click at [485, 812] on button "Pay $48.00 and Book" at bounding box center [478, 804] width 169 height 42
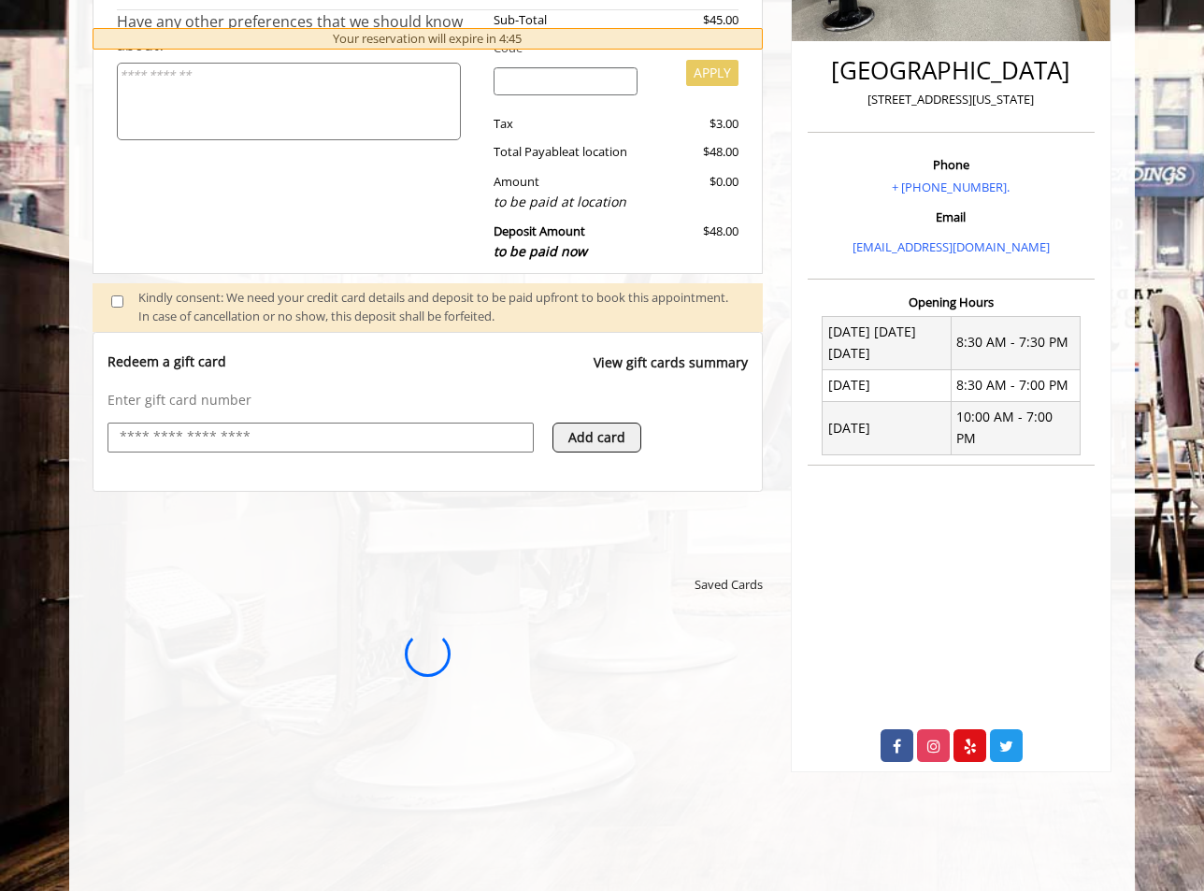
scroll to position [428, 0]
